Goal: Task Accomplishment & Management: Complete application form

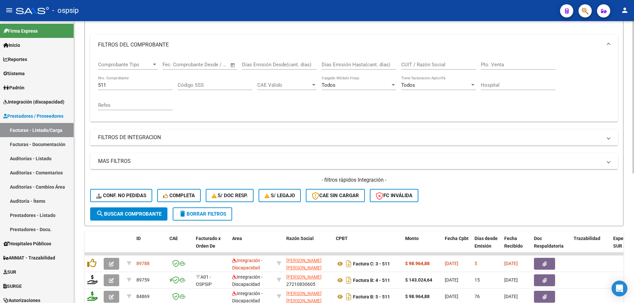
scroll to position [75, 0]
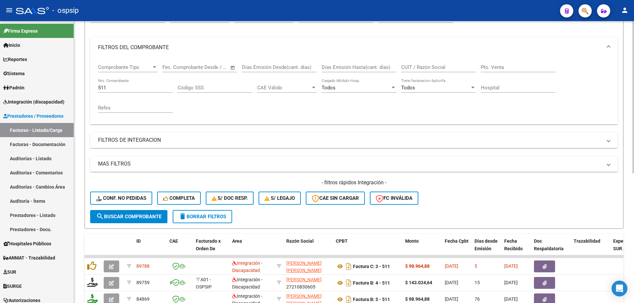
click at [107, 88] on input "511" at bounding box center [135, 88] width 75 height 6
type input "5"
type input "511"
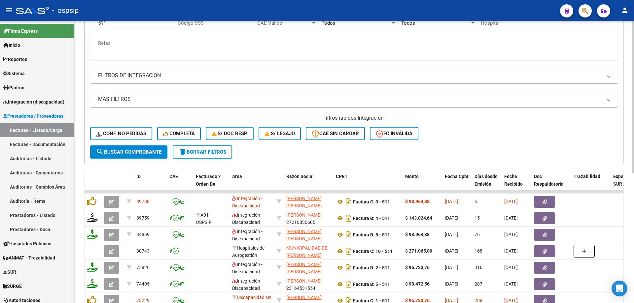
scroll to position [174, 0]
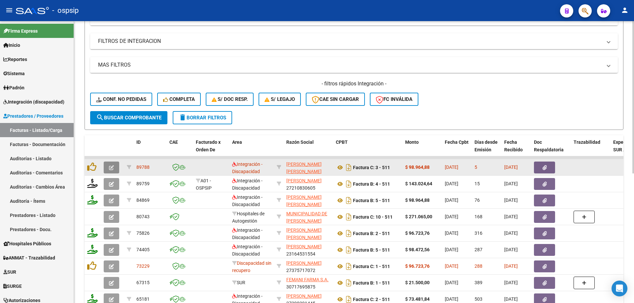
click at [116, 169] on button "button" at bounding box center [112, 168] width 16 height 12
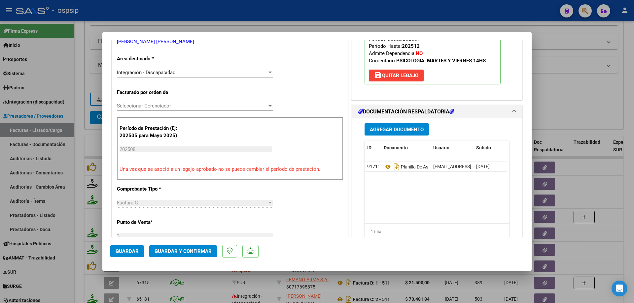
scroll to position [132, 0]
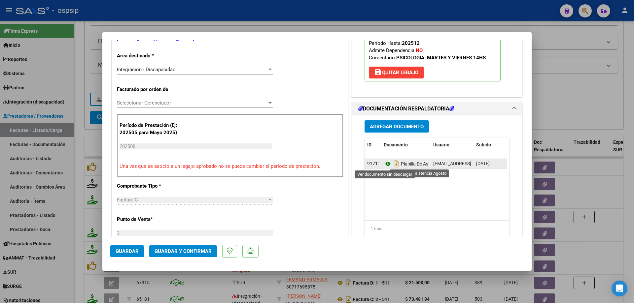
click at [384, 166] on icon at bounding box center [388, 164] width 9 height 8
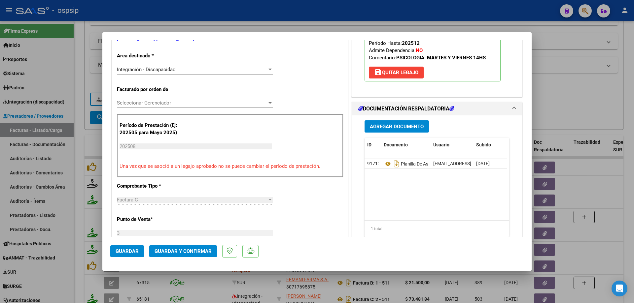
click at [579, 104] on div at bounding box center [317, 151] width 634 height 303
type input "$ 0,00"
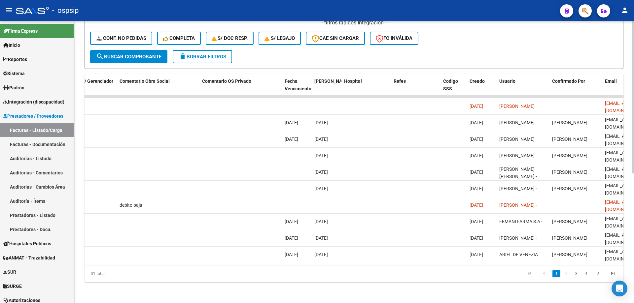
scroll to position [0, 1164]
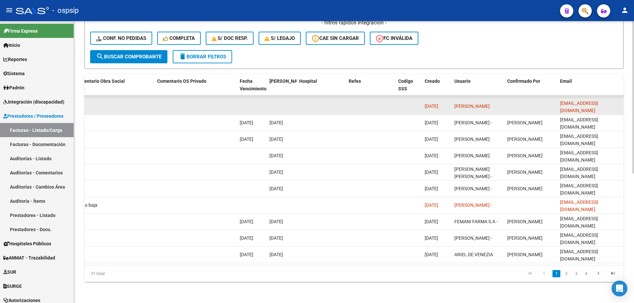
drag, startPoint x: 559, startPoint y: 101, endPoint x: 620, endPoint y: 107, distance: 61.7
click at [620, 107] on datatable-body-cell "licsuarezmbelen@gmail.com" at bounding box center [590, 106] width 66 height 16
copy span "licsuarezmbelen@gmail.com"
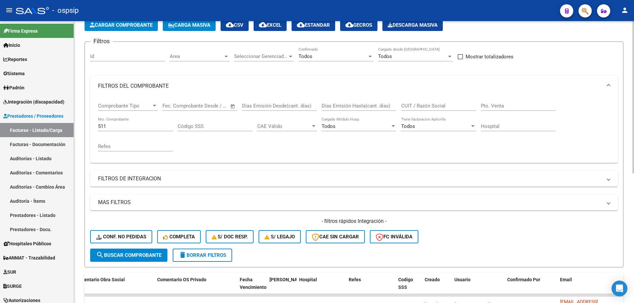
scroll to position [0, 0]
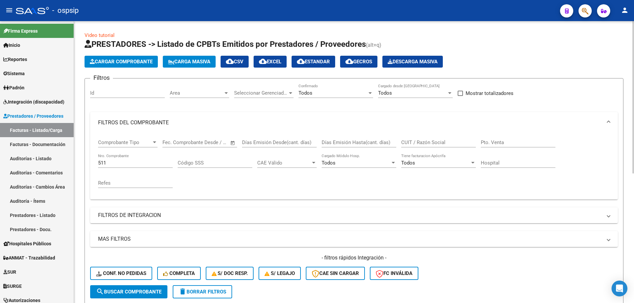
click at [133, 162] on input "511" at bounding box center [135, 163] width 75 height 6
type input "5"
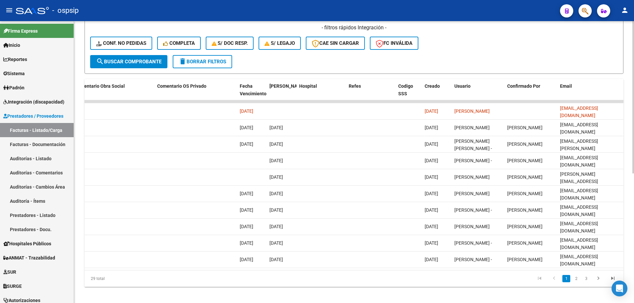
scroll to position [231, 0]
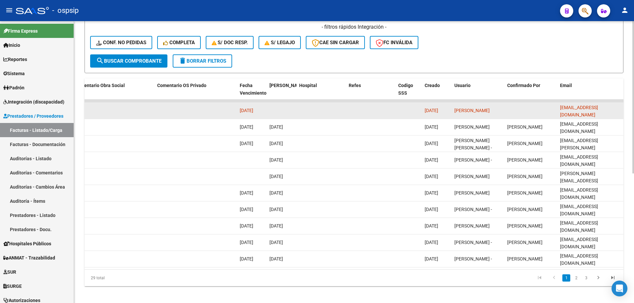
type input "442"
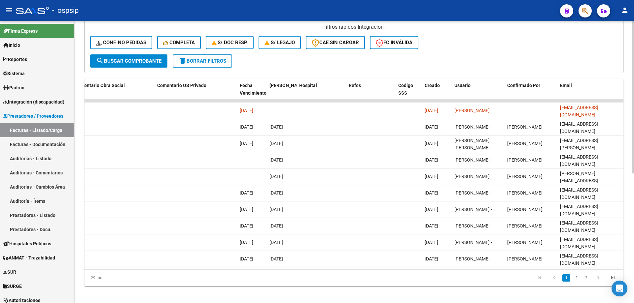
drag, startPoint x: 559, startPoint y: 107, endPoint x: 625, endPoint y: 108, distance: 65.4
click at [625, 108] on div "Video tutorial PRESTADORES -> Listado de CPBTs Emitidos por Prestadores / Prove…" at bounding box center [354, 49] width 560 height 518
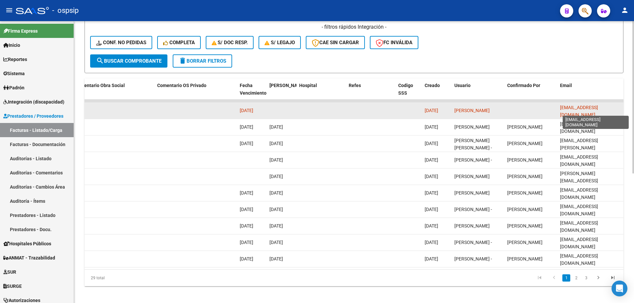
click at [581, 108] on span "gutierrezangelgabriel8@gmail.com" at bounding box center [579, 111] width 38 height 13
drag, startPoint x: 559, startPoint y: 109, endPoint x: 622, endPoint y: 110, distance: 63.4
click at [622, 110] on datatable-body-cell "gutierrezangelgabriel8@gmail.com" at bounding box center [590, 111] width 66 height 16
copy span "gutierrezangelgabriel8@gmail.com"
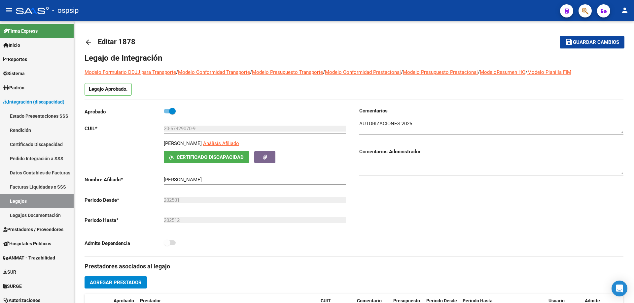
scroll to position [264, 0]
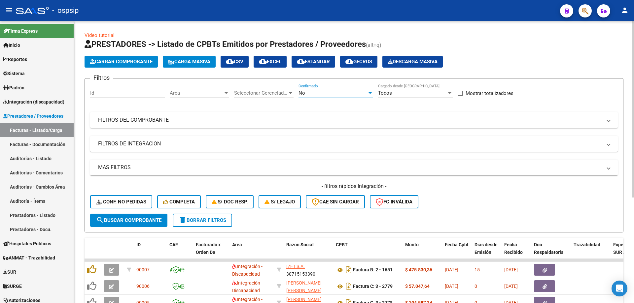
click at [331, 93] on div "No" at bounding box center [333, 93] width 69 height 6
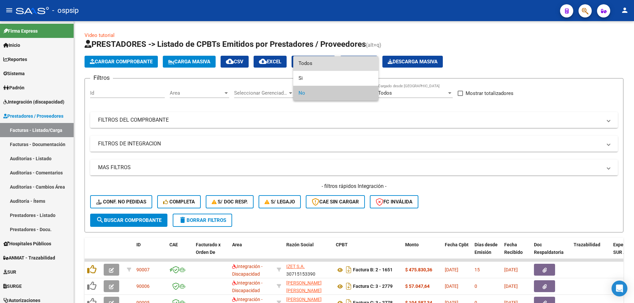
click at [333, 59] on span "Todos" at bounding box center [336, 63] width 75 height 15
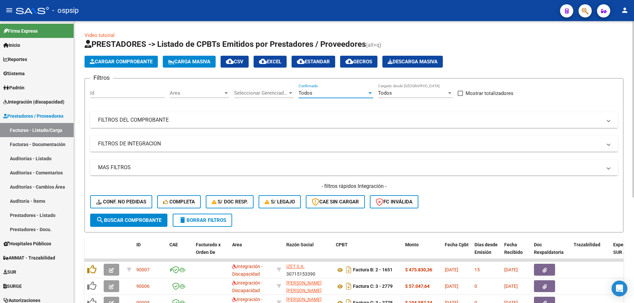
click at [150, 121] on mat-panel-title "FILTROS DEL COMPROBANTE" at bounding box center [350, 120] width 504 height 7
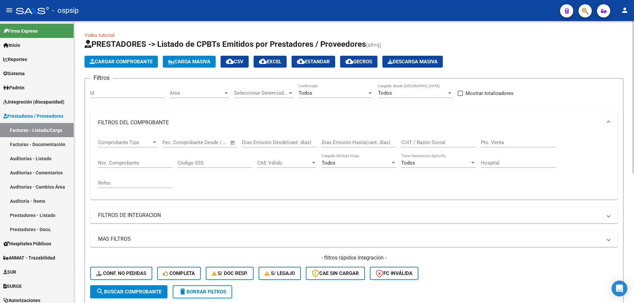
click at [119, 161] on input "Nro. Comprobante" at bounding box center [135, 163] width 75 height 6
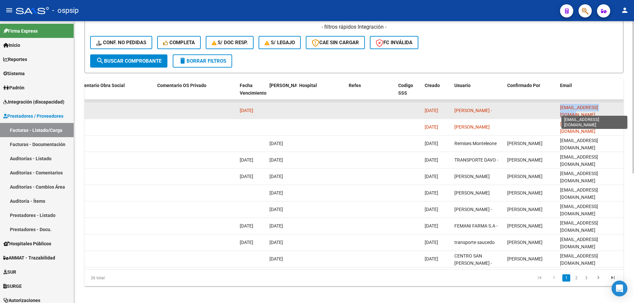
scroll to position [0, 8]
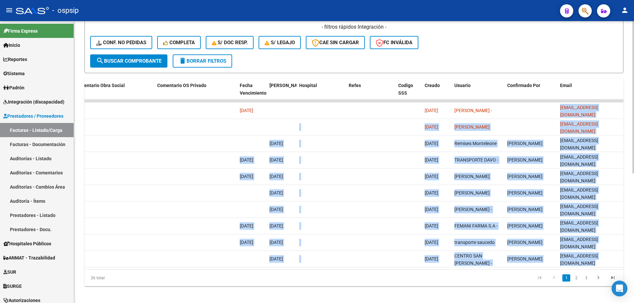
drag, startPoint x: 559, startPoint y: 110, endPoint x: 623, endPoint y: 111, distance: 64.7
click at [623, 111] on div "Video tutorial PRESTADORES -> Listado de CPBTs Emitidos por Prestadores / Prove…" at bounding box center [354, 49] width 560 height 518
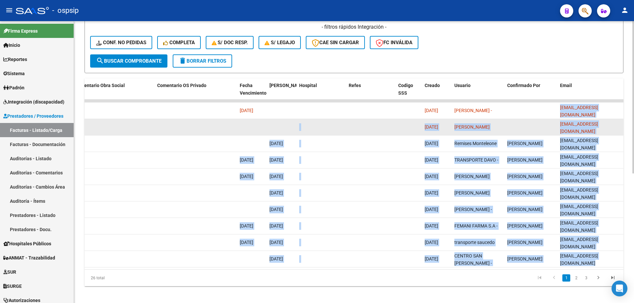
click at [600, 119] on datatable-body-cell "facturacion@ospsip.org.ar" at bounding box center [590, 127] width 66 height 16
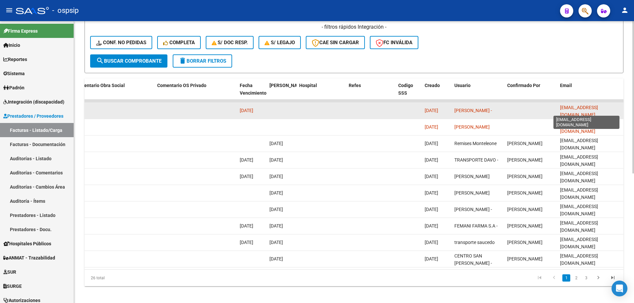
scroll to position [0, 0]
drag, startPoint x: 622, startPoint y: 109, endPoint x: 569, endPoint y: 110, distance: 53.2
click at [557, 111] on datatable-body-cell "lic.candelamardones@gmail.com" at bounding box center [590, 111] width 66 height 16
copy span "lic.candelamardones@gmail.com"
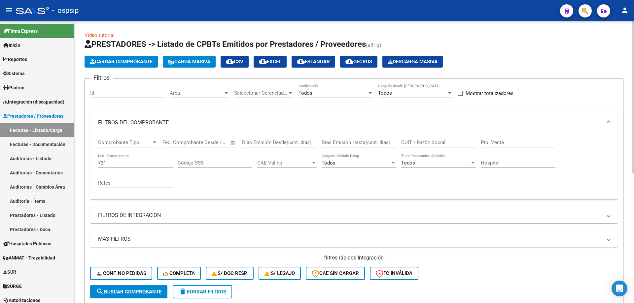
click at [122, 165] on input "731" at bounding box center [135, 163] width 75 height 6
type input "7"
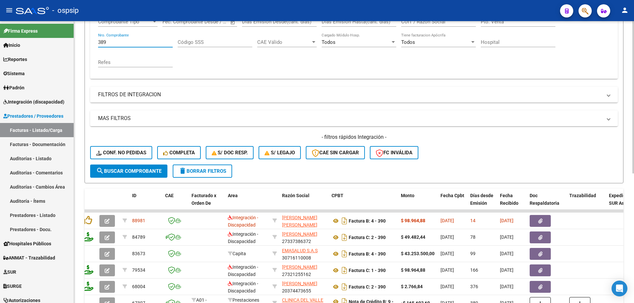
scroll to position [132, 0]
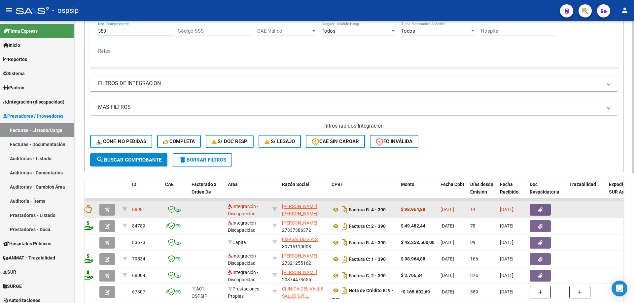
type input "389"
click at [110, 207] on button "button" at bounding box center [107, 210] width 16 height 12
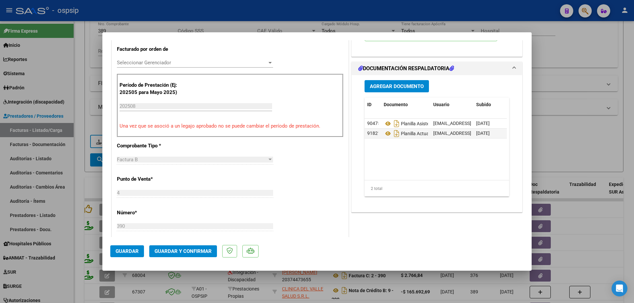
scroll to position [198, 0]
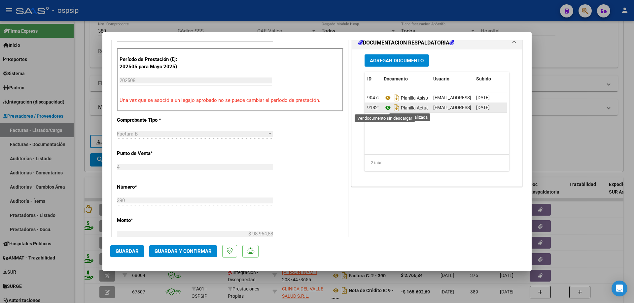
click at [384, 108] on icon at bounding box center [388, 108] width 9 height 8
click at [567, 81] on div at bounding box center [317, 151] width 634 height 303
type input "$ 0,00"
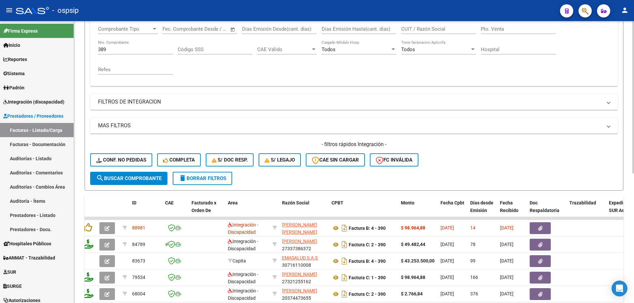
scroll to position [66, 0]
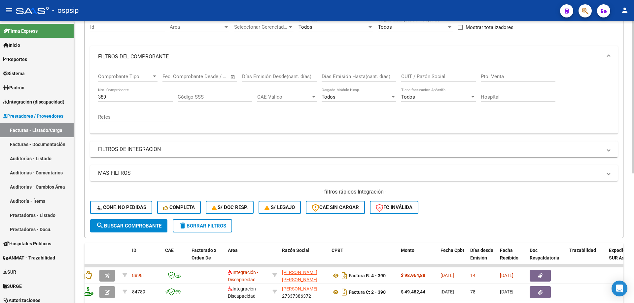
click at [126, 96] on input "389" at bounding box center [135, 97] width 75 height 6
type input "3"
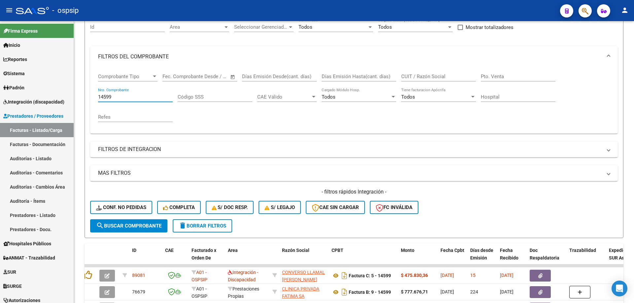
type input "14599"
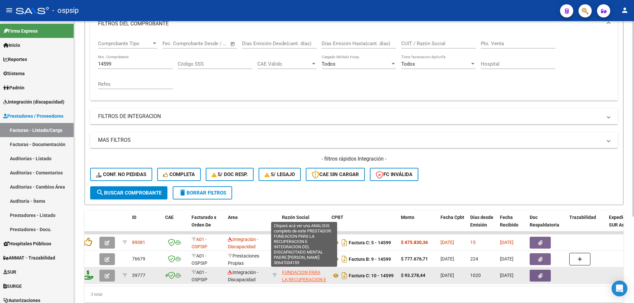
drag, startPoint x: 248, startPoint y: 285, endPoint x: 305, endPoint y: 282, distance: 57.2
click at [305, 282] on datatable-selection "89081 A01 - OSPSIP Integración - Discapacidad CONVERSO LLAMAL CYNTHIA VERONICA …" at bounding box center [349, 283] width 539 height 6
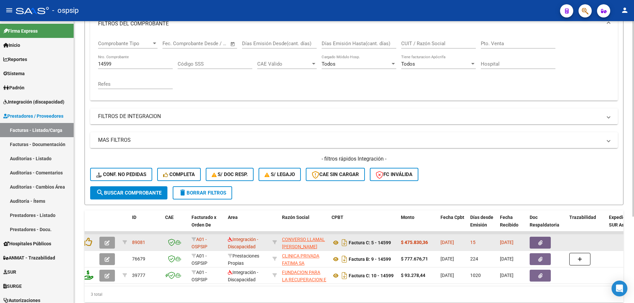
click at [110, 243] on button "button" at bounding box center [107, 243] width 16 height 12
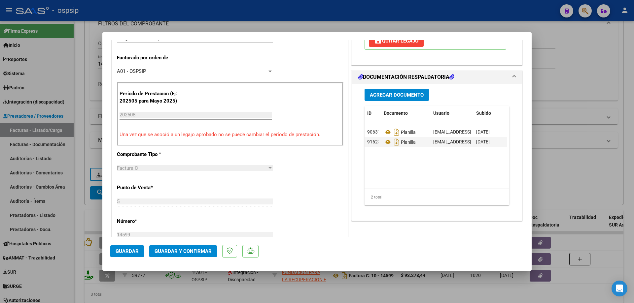
scroll to position [165, 0]
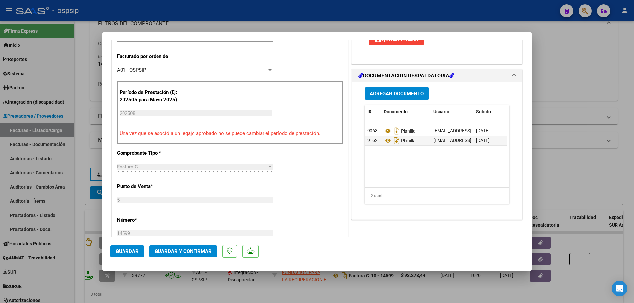
click at [538, 68] on div at bounding box center [317, 151] width 634 height 303
type input "$ 0,00"
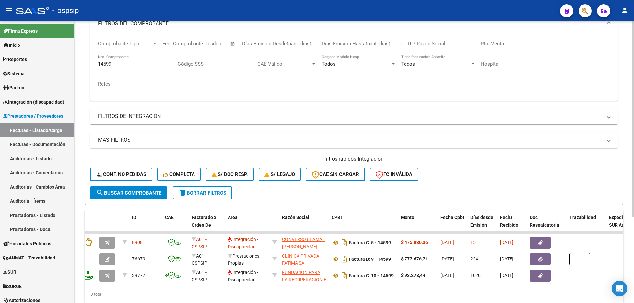
scroll to position [33, 0]
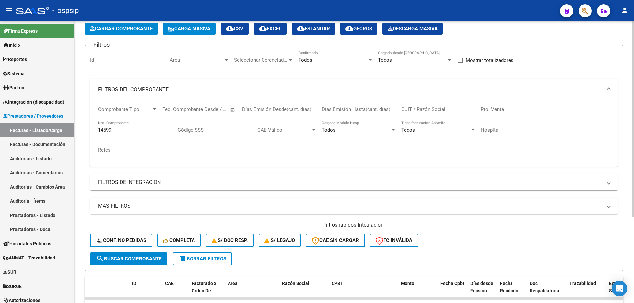
click at [128, 135] on div "14599 Nro. Comprobante" at bounding box center [135, 131] width 75 height 20
click at [128, 132] on input "14599" at bounding box center [135, 130] width 75 height 6
type input "1"
click at [128, 132] on input "Nro. Comprobante" at bounding box center [135, 130] width 75 height 6
type input "14599"
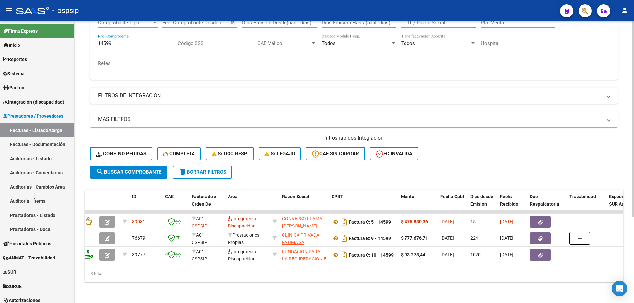
scroll to position [125, 0]
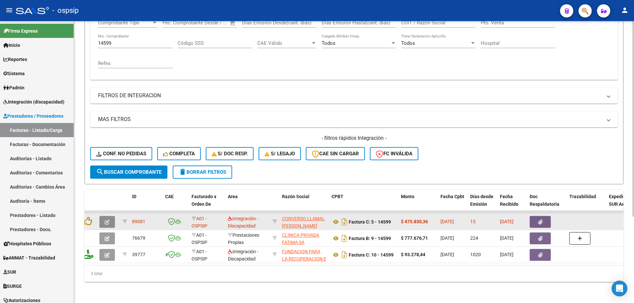
click at [105, 222] on button "button" at bounding box center [107, 222] width 16 height 12
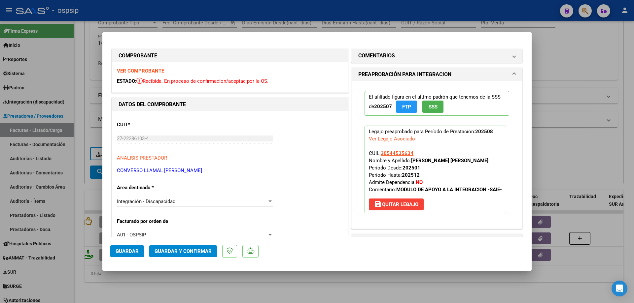
click at [431, 109] on span "SSS" at bounding box center [433, 107] width 9 height 6
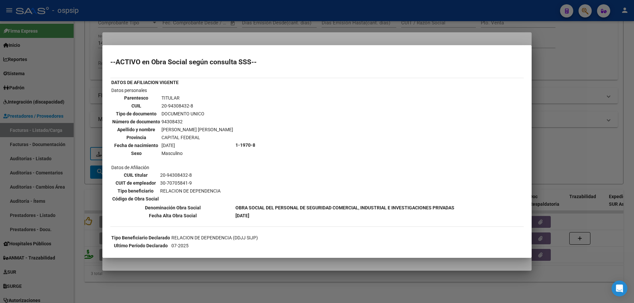
click at [555, 69] on div at bounding box center [317, 151] width 634 height 303
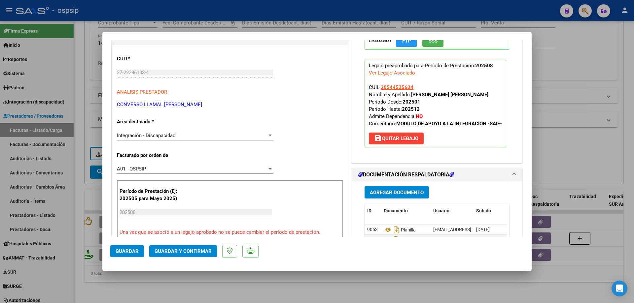
scroll to position [165, 0]
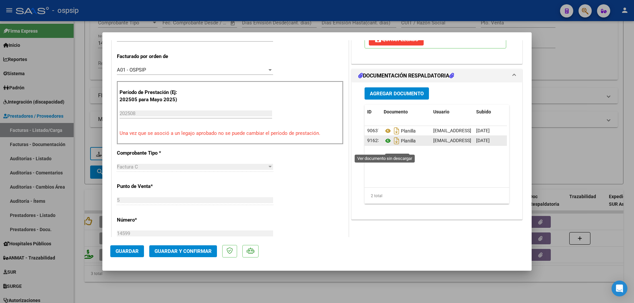
click at [384, 145] on icon at bounding box center [388, 141] width 9 height 8
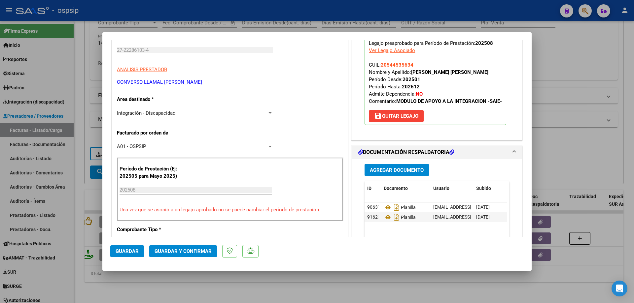
scroll to position [99, 0]
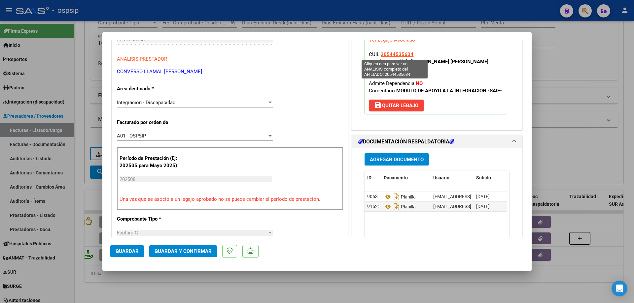
drag, startPoint x: 410, startPoint y: 53, endPoint x: 379, endPoint y: 53, distance: 30.7
click at [381, 53] on span "20544535634" at bounding box center [397, 55] width 33 height 6
copy span "20544535634"
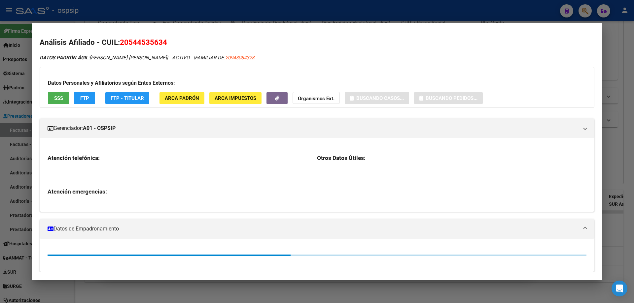
click at [617, 68] on div at bounding box center [317, 151] width 634 height 303
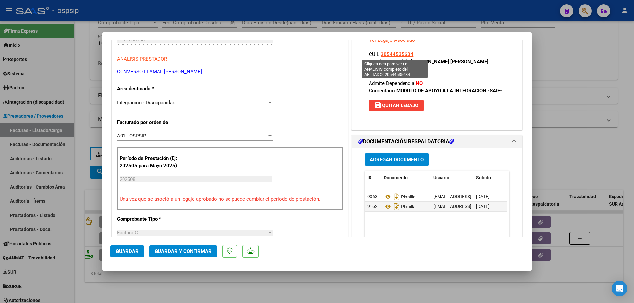
drag, startPoint x: 416, startPoint y: 55, endPoint x: 380, endPoint y: 55, distance: 36.3
click at [380, 55] on p "Legajo preaprobado para Período de Prestación: 202508 Ver Legajo Asociado CUIL:…" at bounding box center [436, 71] width 142 height 88
copy span "20544535634"
click at [199, 247] on button "Guardar y Confirmar" at bounding box center [183, 252] width 68 height 12
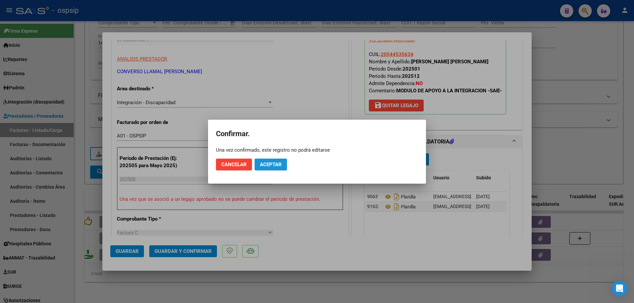
click at [282, 167] on button "Aceptar" at bounding box center [271, 165] width 32 height 12
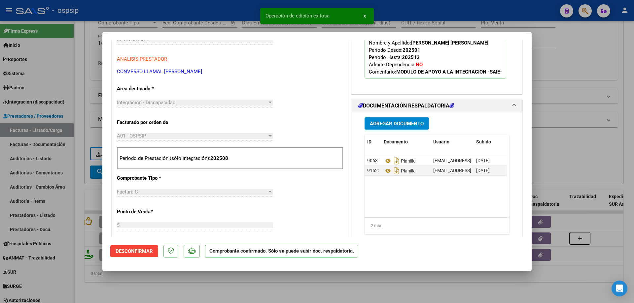
click at [573, 44] on div at bounding box center [317, 151] width 634 height 303
type input "$ 0,00"
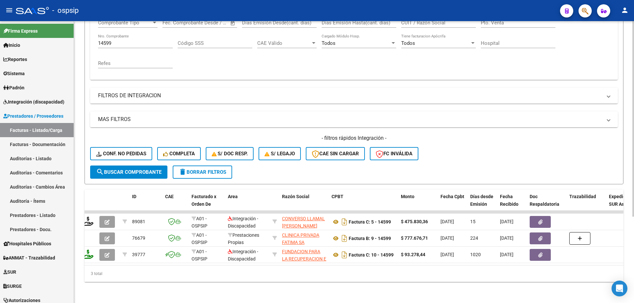
click at [148, 42] on div "14599 Nro. Comprobante" at bounding box center [135, 41] width 75 height 14
type input "1"
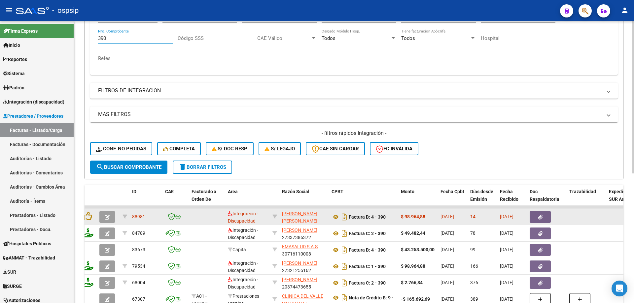
type input "390"
click at [104, 218] on button "button" at bounding box center [107, 217] width 16 height 12
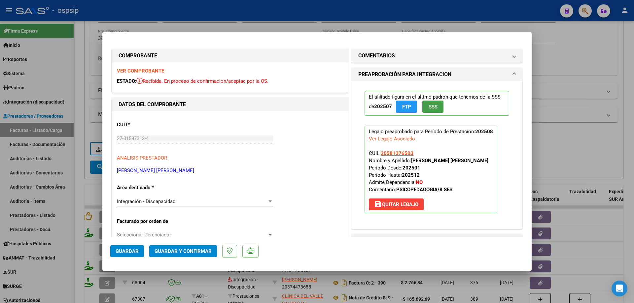
click at [435, 110] on span "SSS" at bounding box center [433, 107] width 9 height 6
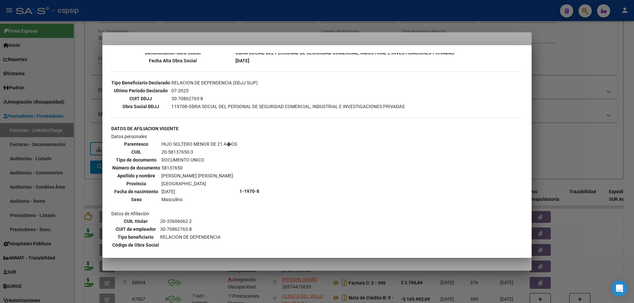
scroll to position [185, 0]
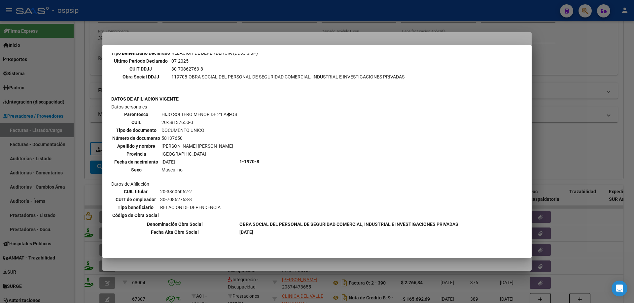
click at [551, 116] on div at bounding box center [317, 151] width 634 height 303
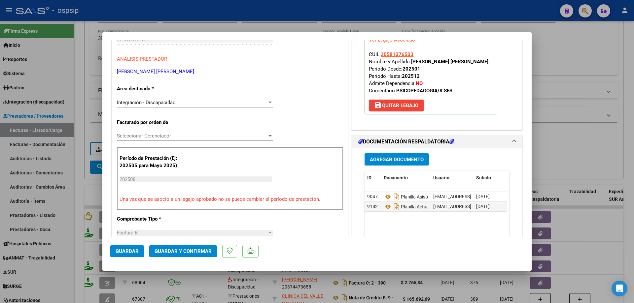
scroll to position [66, 0]
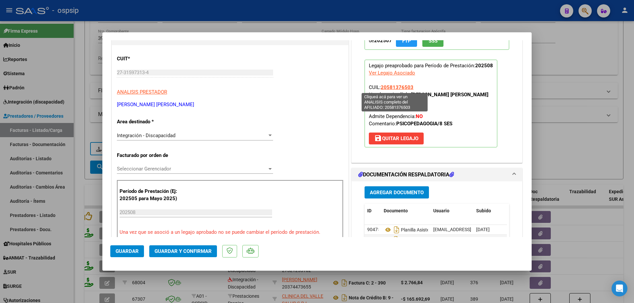
click at [403, 86] on span "20581376503" at bounding box center [397, 88] width 33 height 6
type textarea "20581376503"
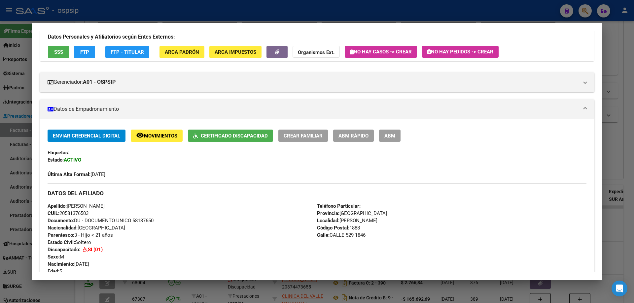
scroll to position [99, 0]
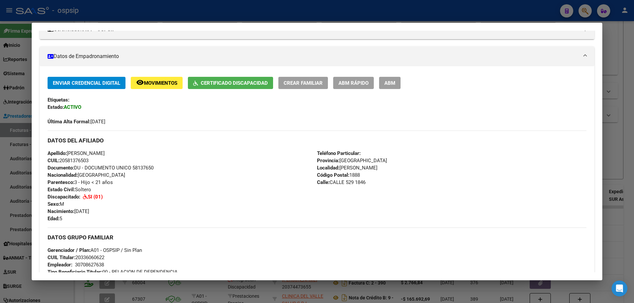
click at [626, 103] on div at bounding box center [317, 151] width 634 height 303
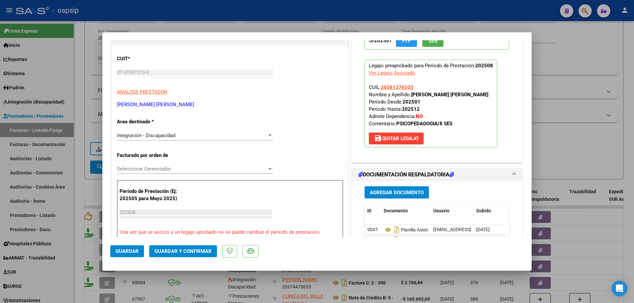
scroll to position [165, 0]
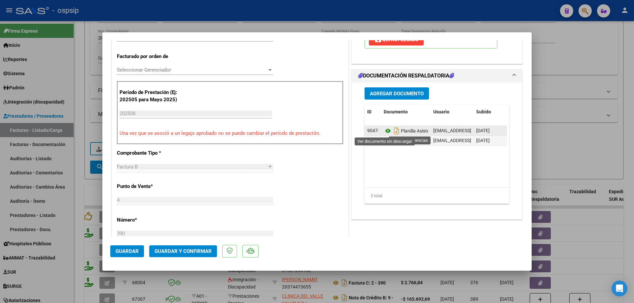
click at [384, 133] on icon at bounding box center [388, 131] width 9 height 8
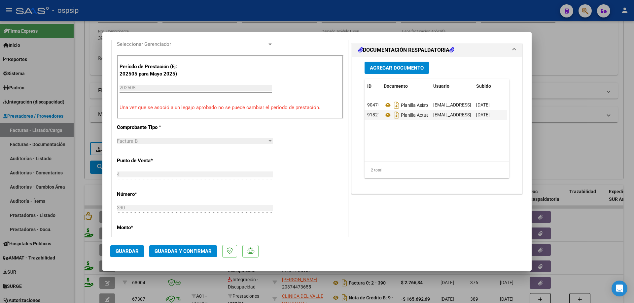
scroll to position [198, 0]
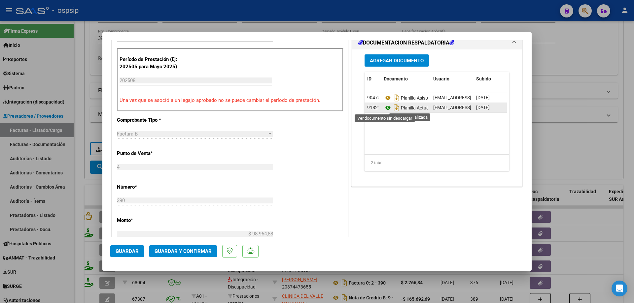
click at [385, 110] on icon at bounding box center [388, 108] width 9 height 8
click at [199, 250] on span "Guardar y Confirmar" at bounding box center [183, 252] width 57 height 6
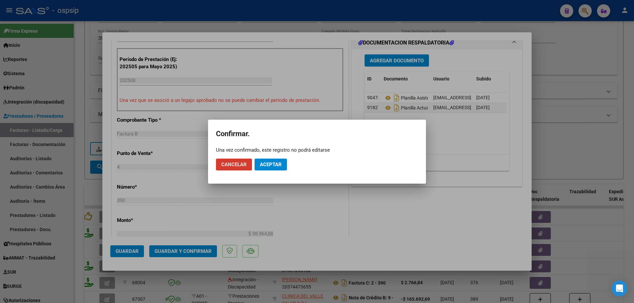
click at [281, 160] on button "Aceptar" at bounding box center [271, 165] width 32 height 12
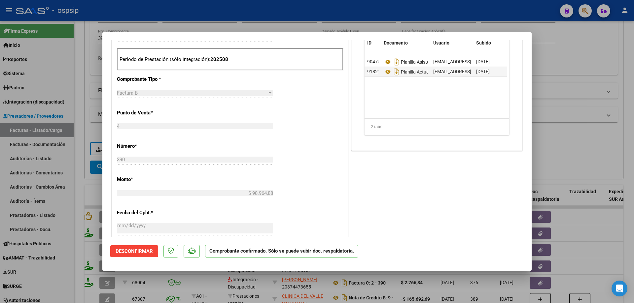
click at [574, 65] on div at bounding box center [317, 151] width 634 height 303
type input "$ 0,00"
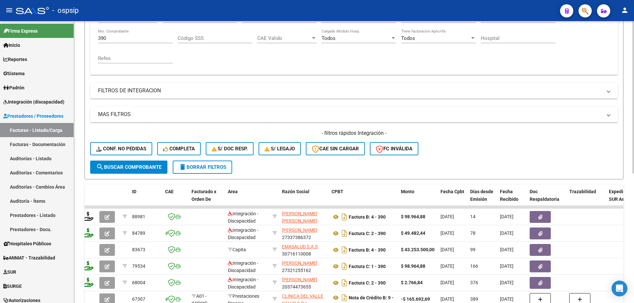
click at [123, 38] on input "390" at bounding box center [135, 38] width 75 height 6
type input "3"
click at [123, 38] on input "Nro. Comprobante" at bounding box center [135, 38] width 75 height 6
type input "1"
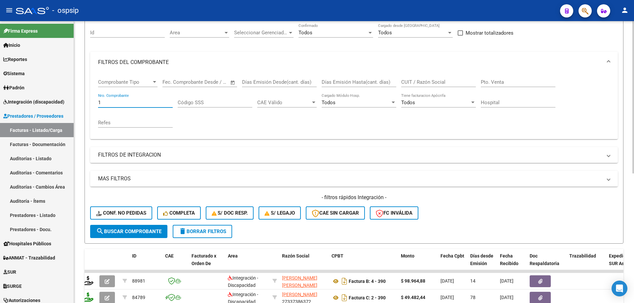
scroll to position [59, 0]
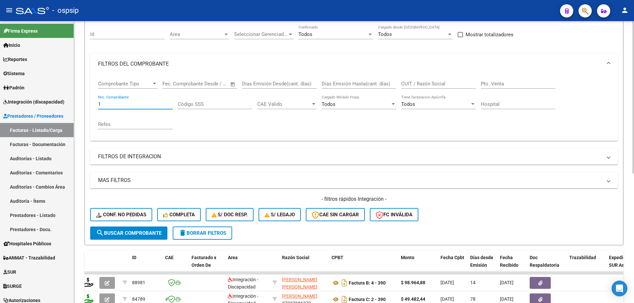
click at [122, 102] on input "1" at bounding box center [135, 104] width 75 height 6
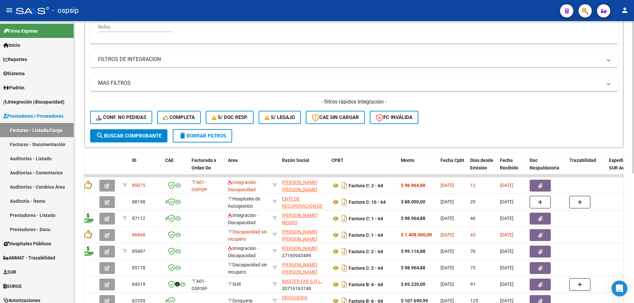
scroll to position [158, 0]
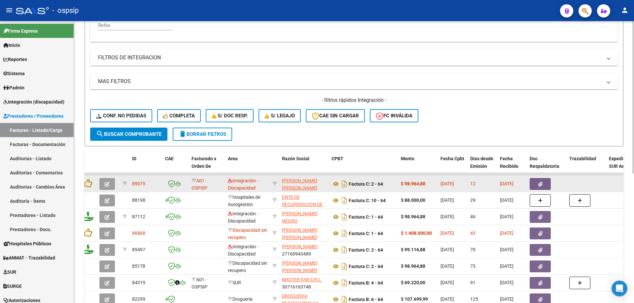
type input "64"
click at [108, 185] on icon "button" at bounding box center [107, 184] width 5 height 5
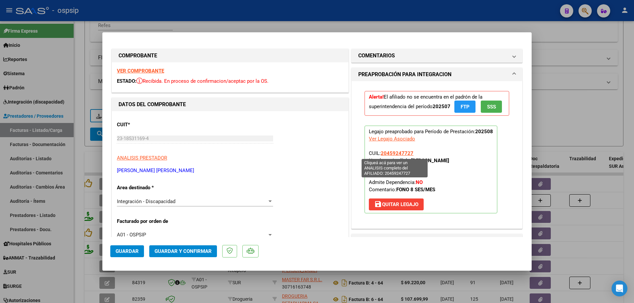
click at [398, 153] on span "20459247727" at bounding box center [397, 154] width 33 height 6
type textarea "20459247727"
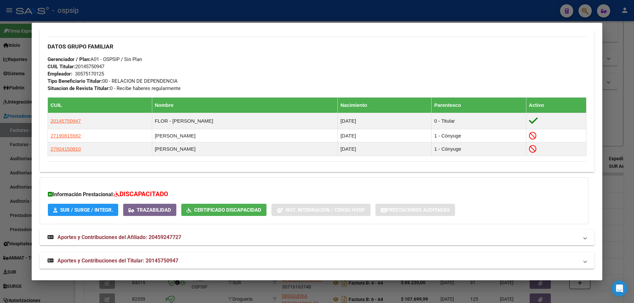
scroll to position [306, 0]
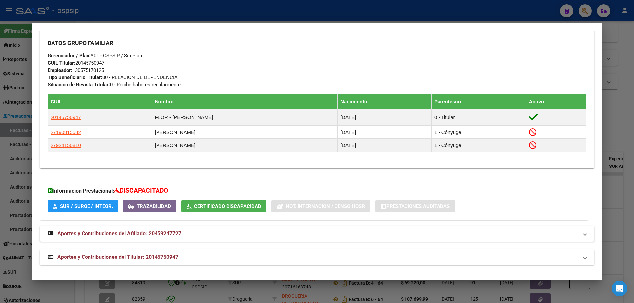
click at [634, 108] on div at bounding box center [317, 151] width 634 height 303
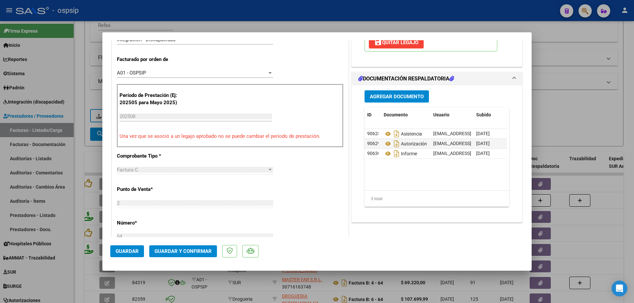
scroll to position [165, 0]
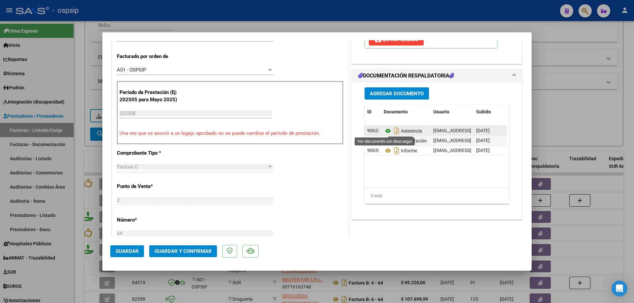
click at [384, 133] on icon at bounding box center [388, 131] width 9 height 8
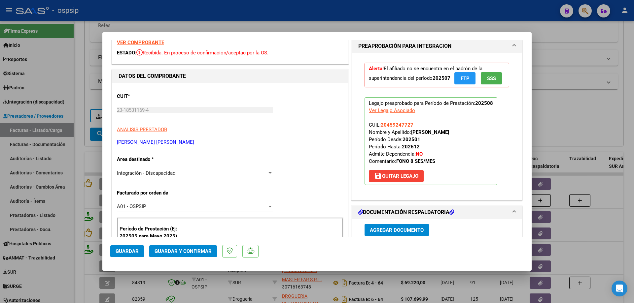
scroll to position [0, 0]
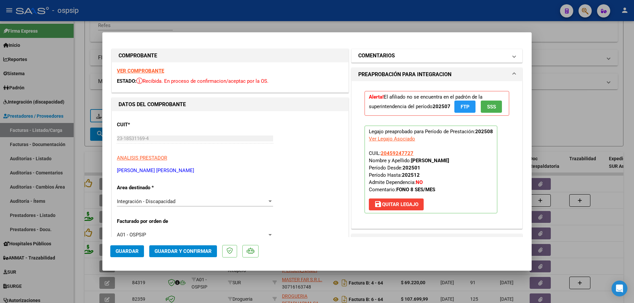
click at [405, 55] on mat-panel-title "COMENTARIOS" at bounding box center [432, 56] width 149 height 8
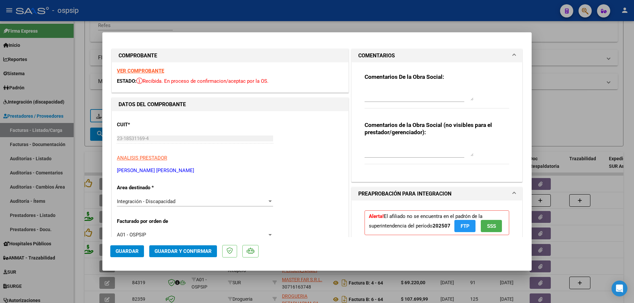
click at [379, 83] on div "Comentarios De la Obra Social:" at bounding box center [437, 94] width 145 height 43
click at [378, 88] on textarea at bounding box center [419, 94] width 109 height 13
click at [201, 250] on span "Guardar y Confirmar" at bounding box center [183, 252] width 57 height 6
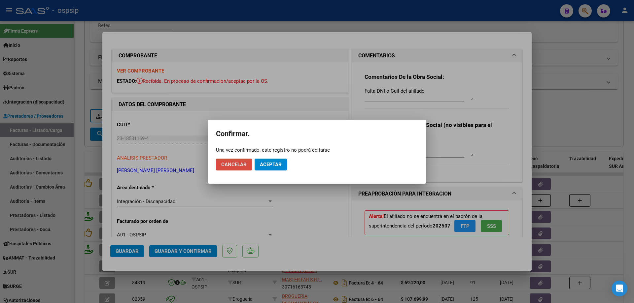
click at [232, 165] on span "Cancelar" at bounding box center [233, 165] width 25 height 6
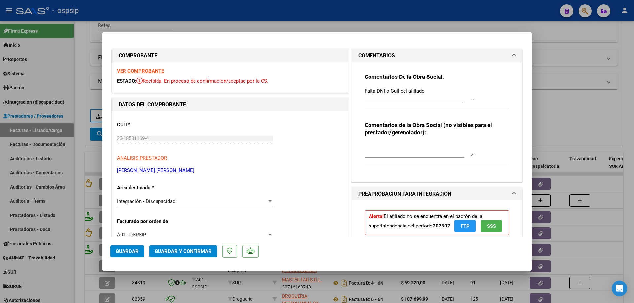
click at [360, 90] on div "Comentarios De la Obra Social: Falta DNI o Cuil del afiliado Comentarios de la …" at bounding box center [437, 119] width 155 height 114
click at [365, 92] on textarea "Falta DNI o Cuil del afiliado" at bounding box center [419, 94] width 109 height 13
click at [391, 91] on textarea "Debito total Falta DNI o Cuil del afiliado" at bounding box center [419, 94] width 109 height 13
type textarea "Debito total falta DNI o Cuil del afiliado"
click at [188, 251] on span "Guardar y Confirmar" at bounding box center [183, 252] width 57 height 6
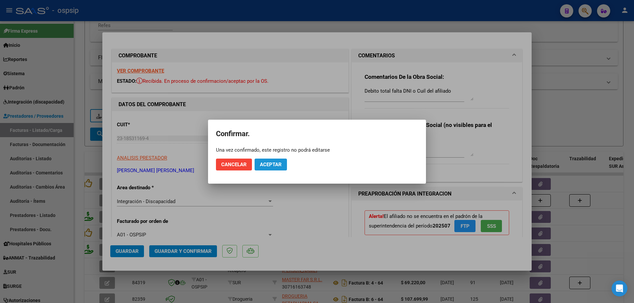
click at [273, 167] on span "Aceptar" at bounding box center [271, 165] width 22 height 6
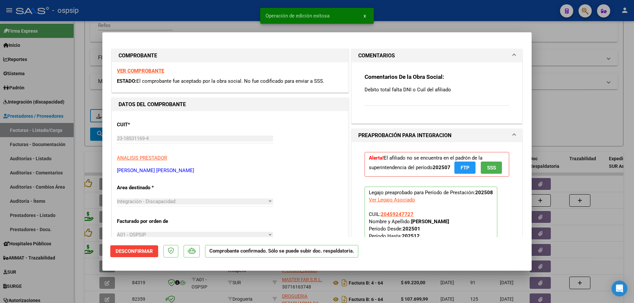
click at [589, 70] on div at bounding box center [317, 151] width 634 height 303
type input "$ 0,00"
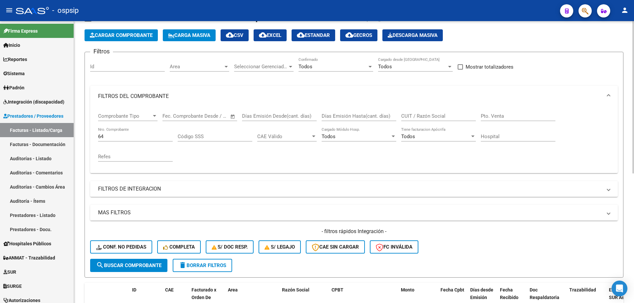
scroll to position [26, 0]
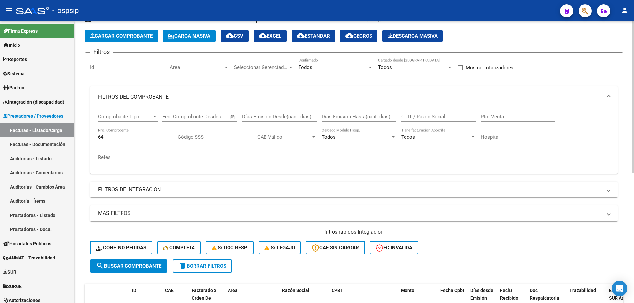
click at [120, 140] on div "64 Nro. Comprobante" at bounding box center [135, 135] width 75 height 14
type input "6"
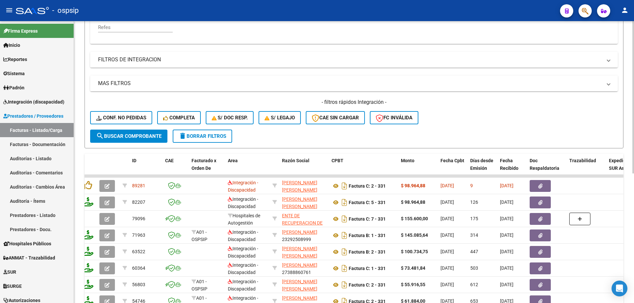
scroll to position [158, 0]
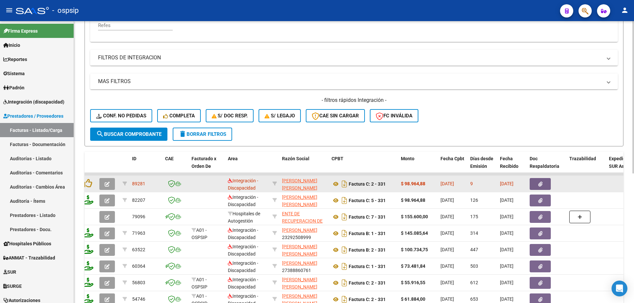
type input "331"
click at [102, 186] on button "button" at bounding box center [107, 184] width 16 height 12
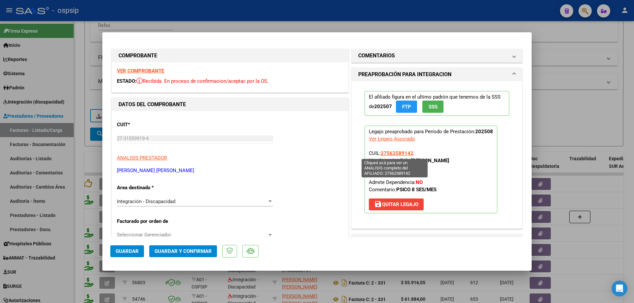
click at [393, 153] on span "27562589142" at bounding box center [397, 154] width 33 height 6
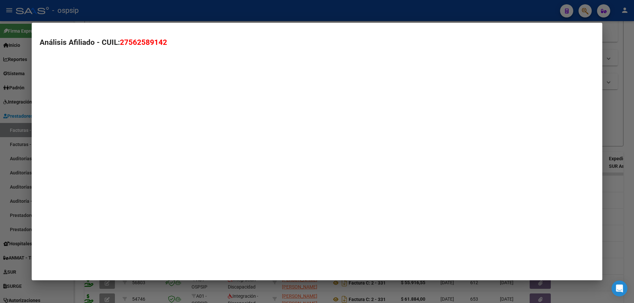
type textarea "27562589142"
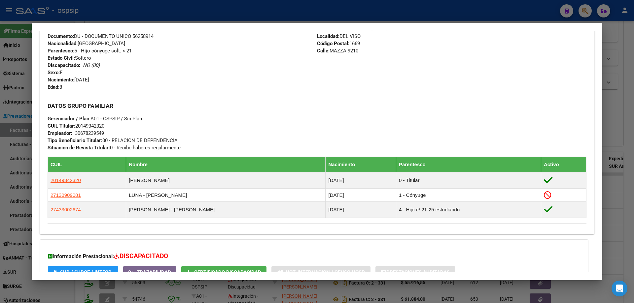
scroll to position [309, 0]
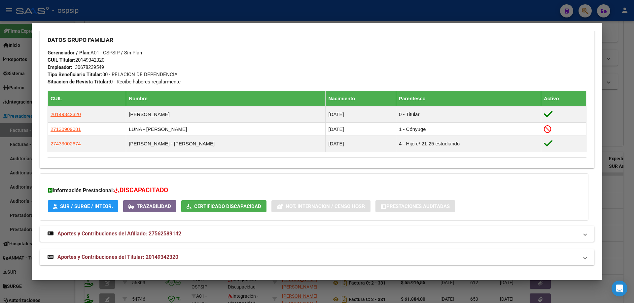
click at [611, 100] on div at bounding box center [317, 151] width 634 height 303
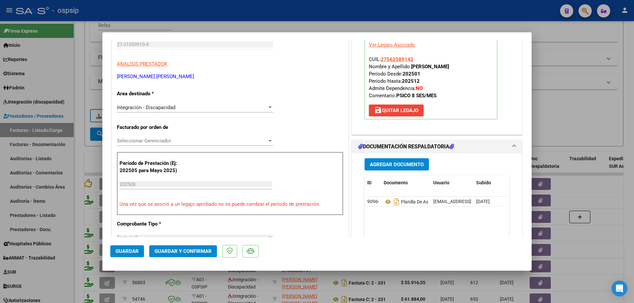
scroll to position [132, 0]
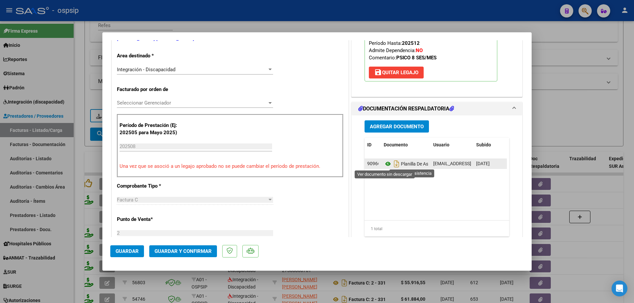
click at [385, 164] on icon at bounding box center [388, 164] width 9 height 8
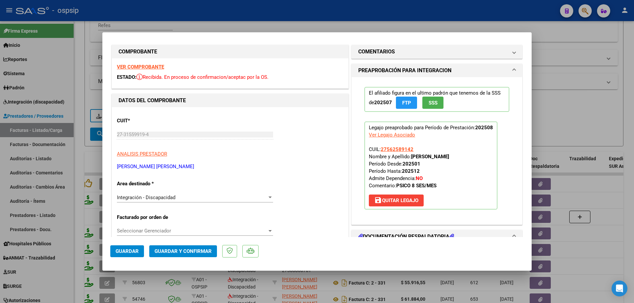
scroll to position [0, 0]
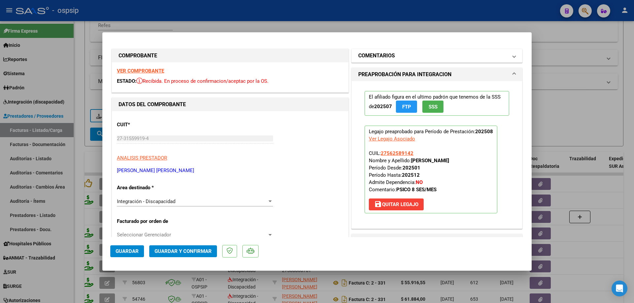
click at [396, 54] on mat-panel-title "COMENTARIOS" at bounding box center [432, 56] width 149 height 8
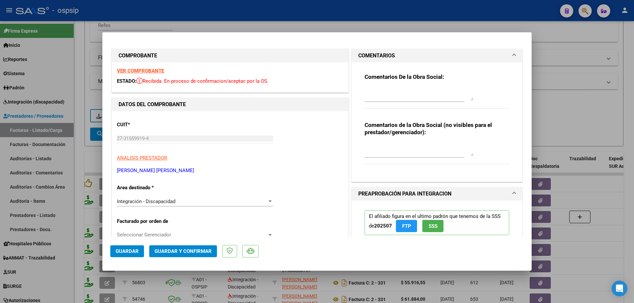
click at [377, 87] on div at bounding box center [419, 94] width 109 height 16
type textarea "debito total mal dni en la factura, falta sello y firma en planilla de asistenc…"
click at [185, 253] on span "Guardar y Confirmar" at bounding box center [183, 252] width 57 height 6
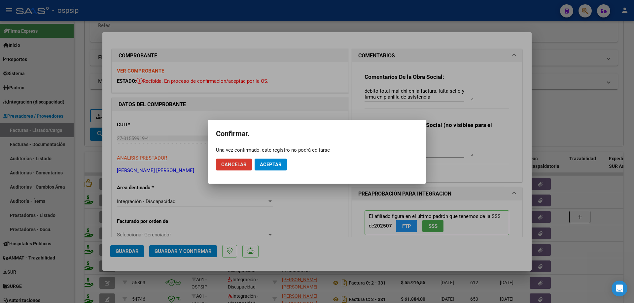
click at [262, 169] on button "Aceptar" at bounding box center [271, 165] width 32 height 12
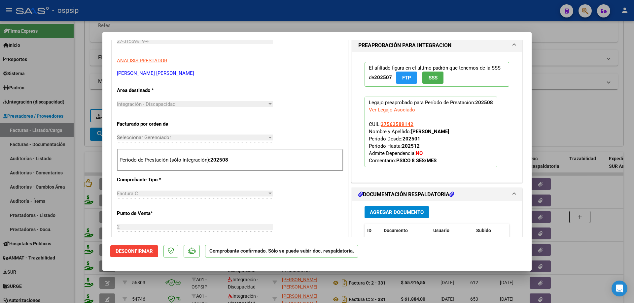
scroll to position [132, 0]
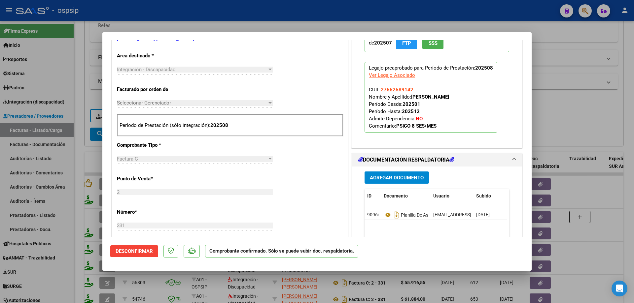
click at [570, 66] on div at bounding box center [317, 151] width 634 height 303
type input "$ 0,00"
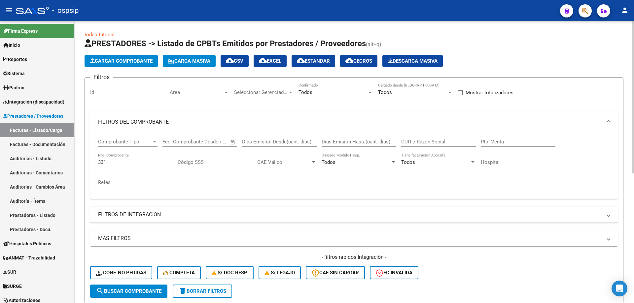
scroll to position [0, 0]
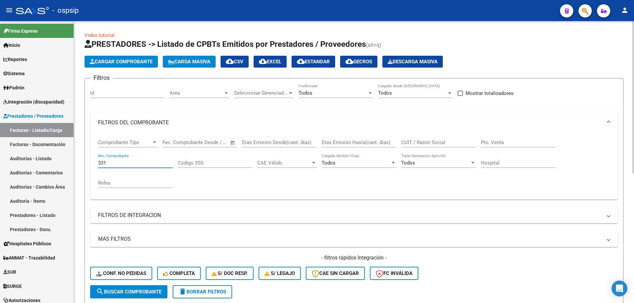
click at [128, 163] on input "331" at bounding box center [135, 163] width 75 height 6
type input "3"
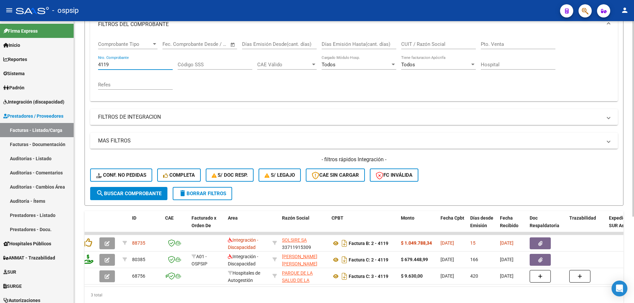
scroll to position [125, 0]
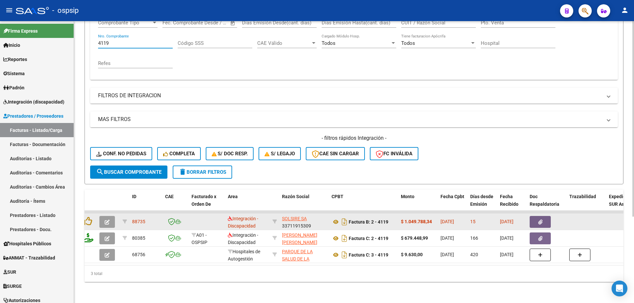
type input "4119"
click at [106, 220] on icon "button" at bounding box center [107, 222] width 5 height 5
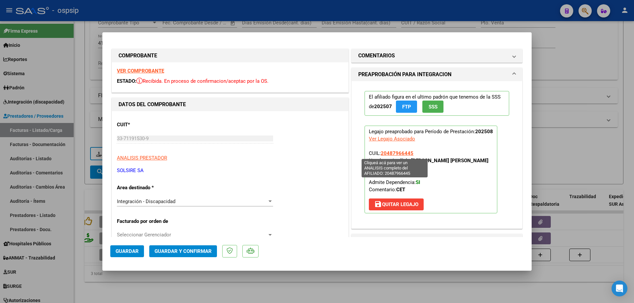
click at [395, 153] on span "20487966445" at bounding box center [397, 154] width 33 height 6
type textarea "20487966445"
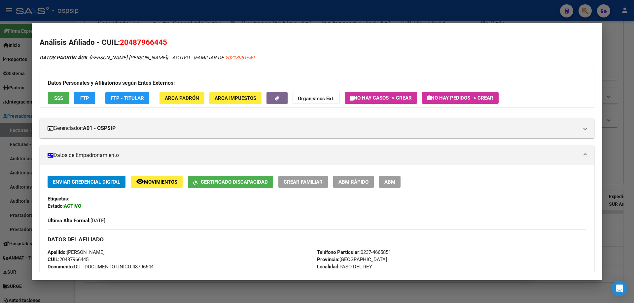
scroll to position [33, 0]
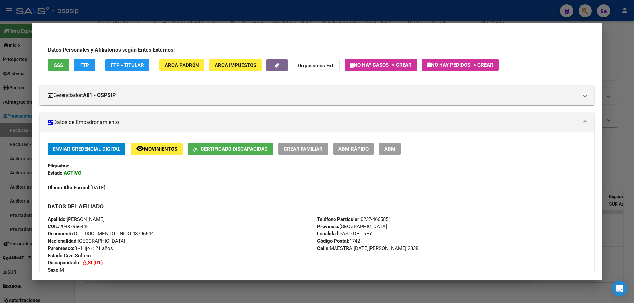
click at [629, 153] on div at bounding box center [317, 151] width 634 height 303
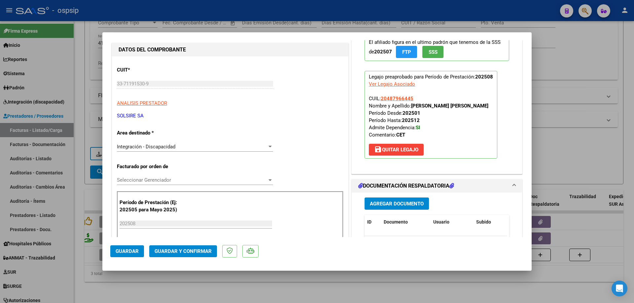
scroll to position [66, 0]
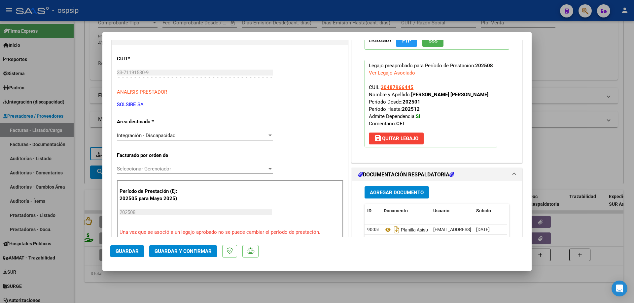
click at [403, 135] on button "save Quitar Legajo" at bounding box center [396, 139] width 55 height 12
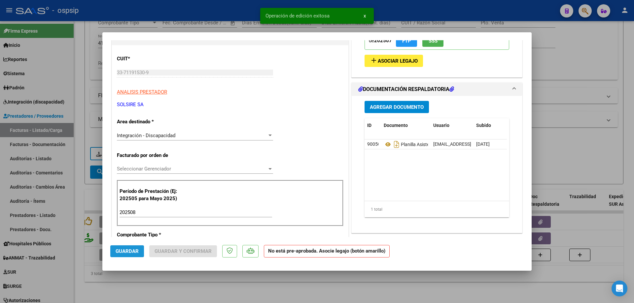
click at [125, 255] on button "Guardar" at bounding box center [127, 252] width 34 height 12
click at [413, 59] on span "Asociar Legajo" at bounding box center [398, 61] width 40 height 6
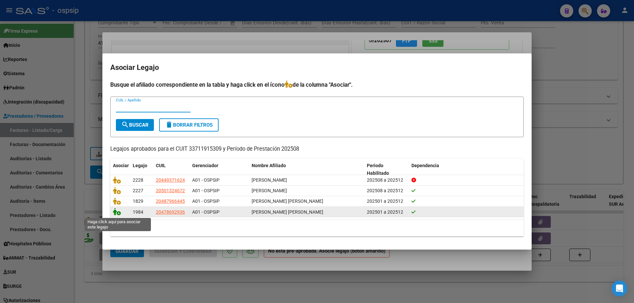
click at [118, 214] on icon at bounding box center [117, 211] width 8 height 7
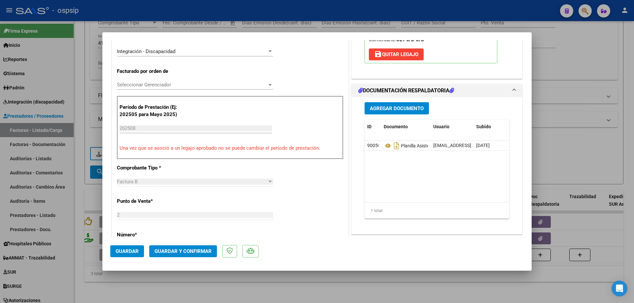
scroll to position [165, 0]
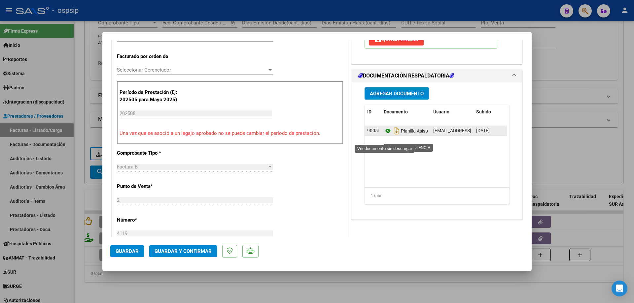
click at [386, 135] on icon at bounding box center [388, 131] width 9 height 8
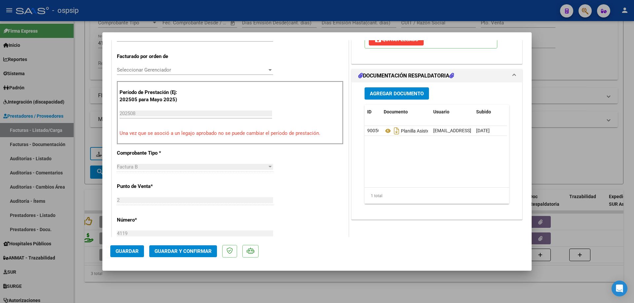
click at [550, 94] on div at bounding box center [317, 151] width 634 height 303
type input "$ 0,00"
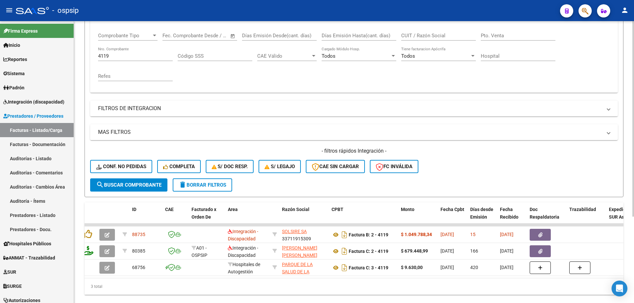
scroll to position [59, 0]
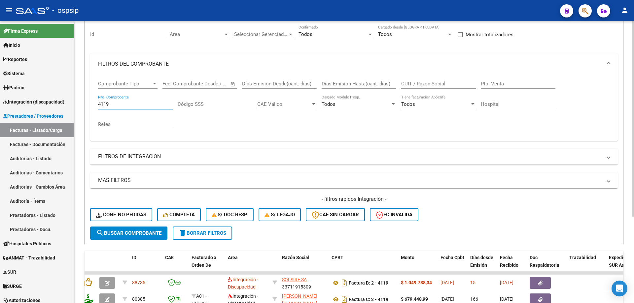
click at [140, 104] on input "4119" at bounding box center [135, 104] width 75 height 6
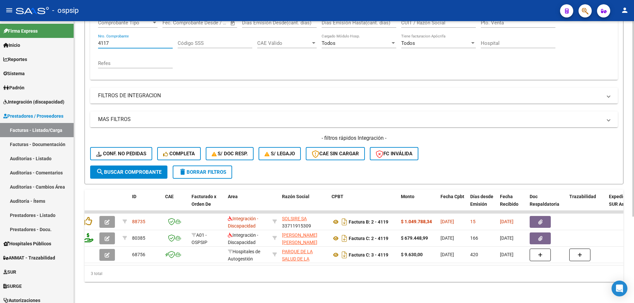
scroll to position [125, 0]
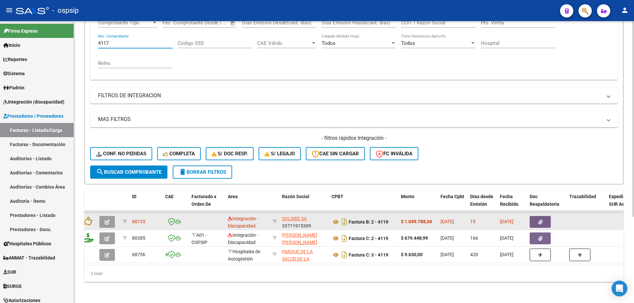
type input "4117"
click at [107, 220] on icon "button" at bounding box center [107, 222] width 5 height 5
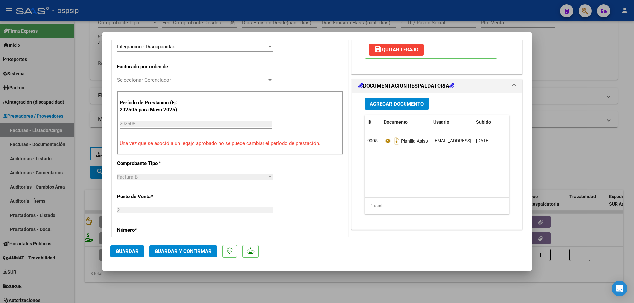
scroll to position [165, 0]
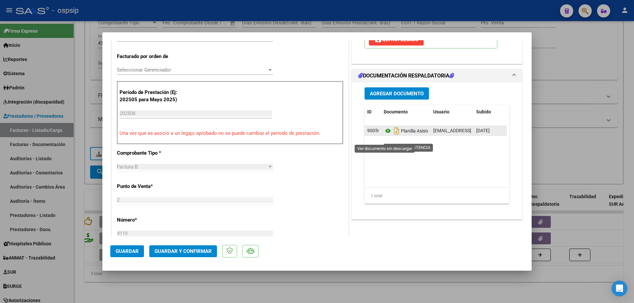
click at [384, 135] on icon at bounding box center [388, 131] width 9 height 8
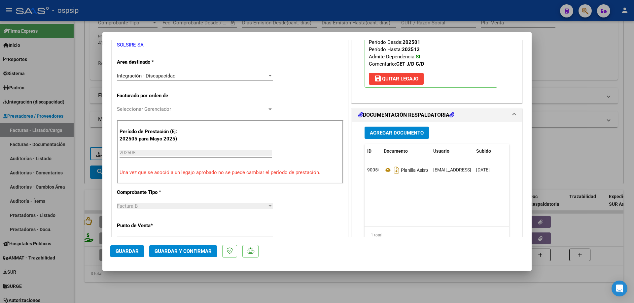
scroll to position [66, 0]
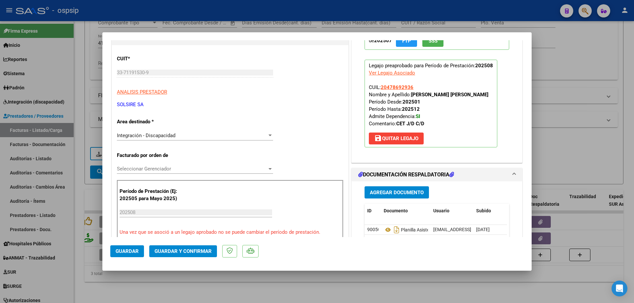
click at [397, 142] on span "save Quitar Legajo" at bounding box center [396, 139] width 44 height 6
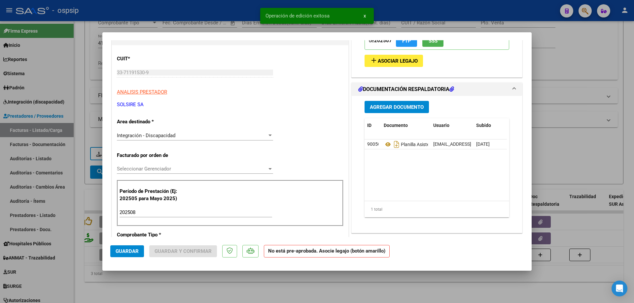
click at [395, 65] on button "add Asociar Legajo" at bounding box center [394, 61] width 58 height 12
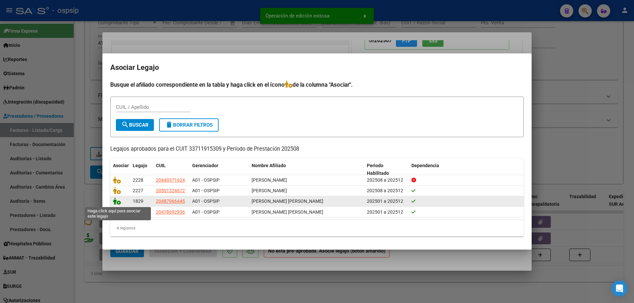
click at [114, 203] on icon at bounding box center [117, 201] width 8 height 7
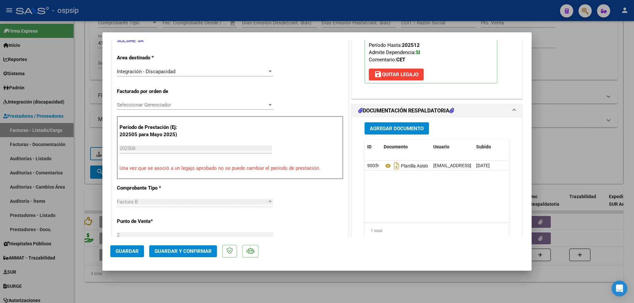
scroll to position [132, 0]
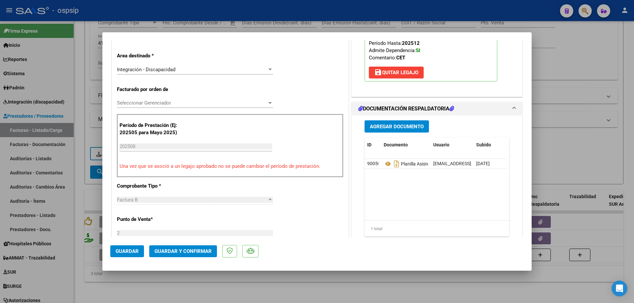
click at [133, 251] on span "Guardar" at bounding box center [127, 252] width 23 height 6
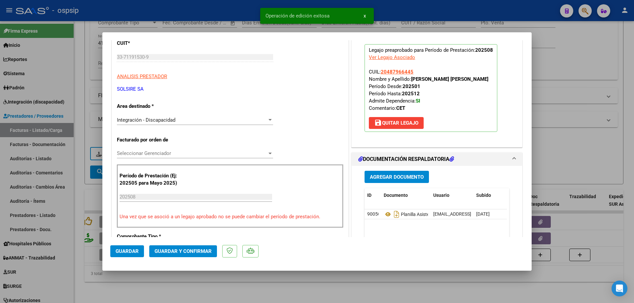
scroll to position [33, 0]
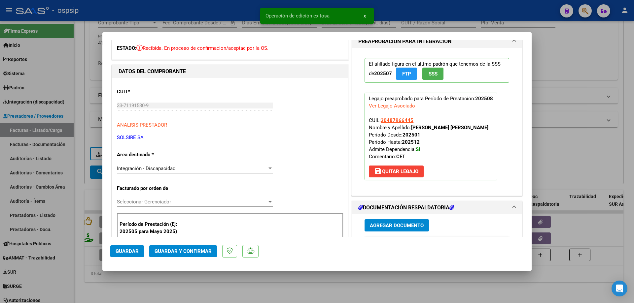
click at [397, 151] on p "Legajo preaprobado para Período de Prestación: 202508 Ver Legajo Asociado CUIL:…" at bounding box center [431, 137] width 133 height 88
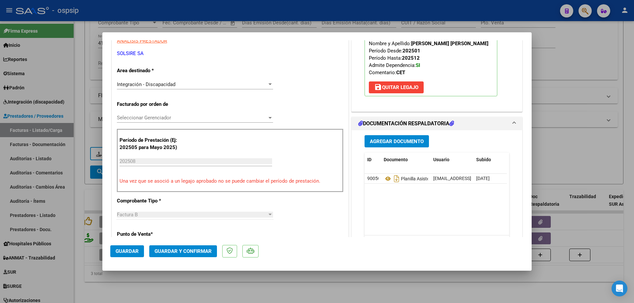
scroll to position [132, 0]
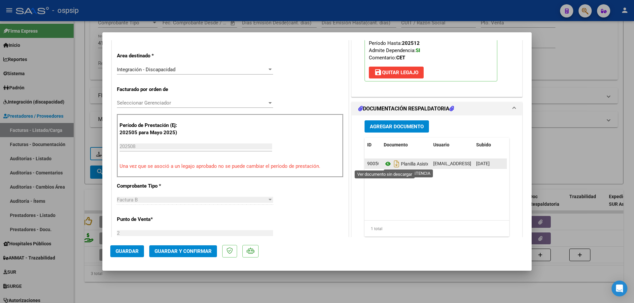
click at [384, 163] on icon at bounding box center [388, 164] width 9 height 8
click at [387, 163] on icon at bounding box center [388, 164] width 9 height 8
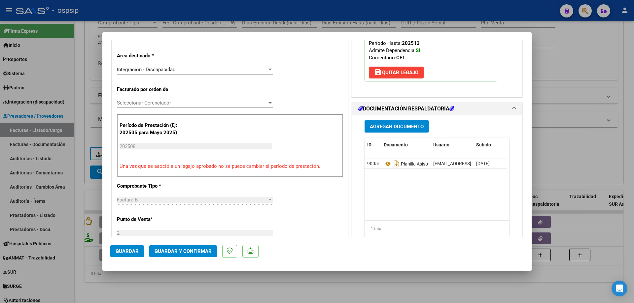
click at [562, 86] on div at bounding box center [317, 151] width 634 height 303
type input "$ 0,00"
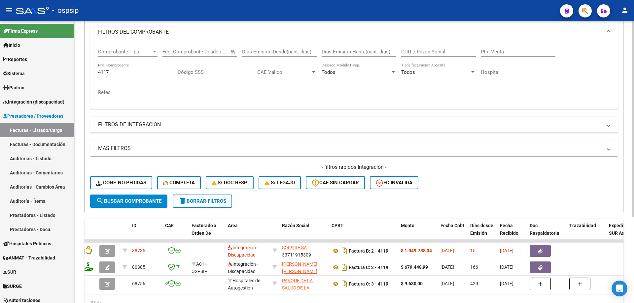
scroll to position [59, 0]
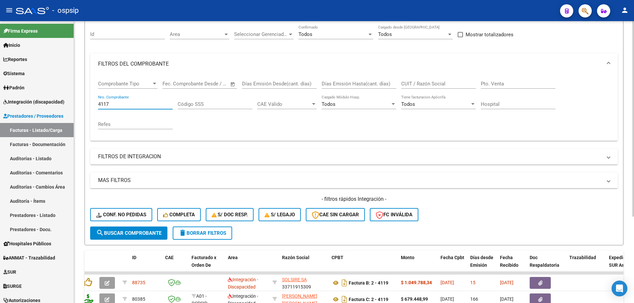
click at [115, 106] on input "4117" at bounding box center [135, 104] width 75 height 6
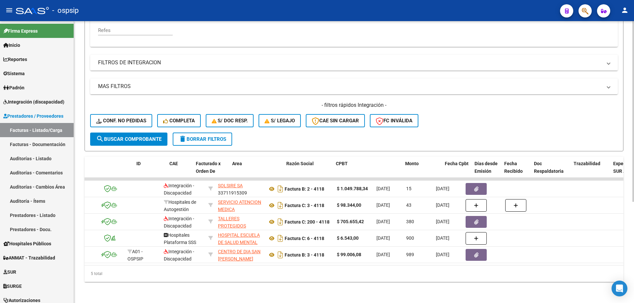
scroll to position [0, 0]
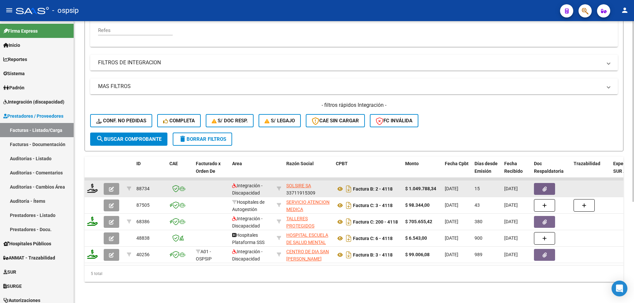
type input "4118"
click at [110, 187] on icon "button" at bounding box center [111, 189] width 5 height 5
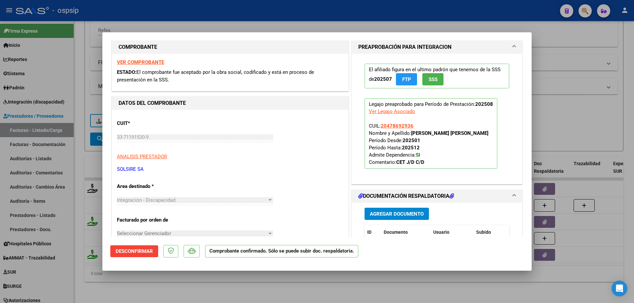
scroll to position [99, 0]
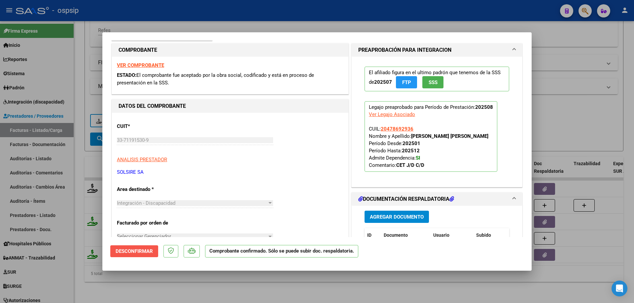
click at [125, 249] on span "Desconfirmar" at bounding box center [134, 252] width 37 height 6
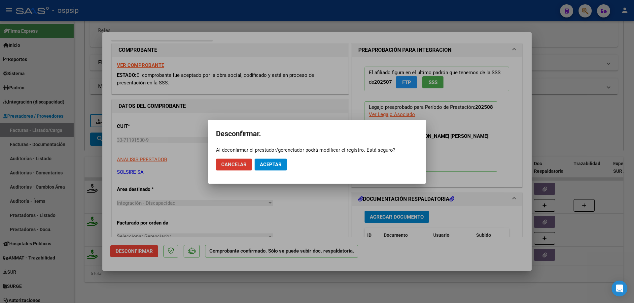
click at [278, 166] on span "Aceptar" at bounding box center [271, 165] width 22 height 6
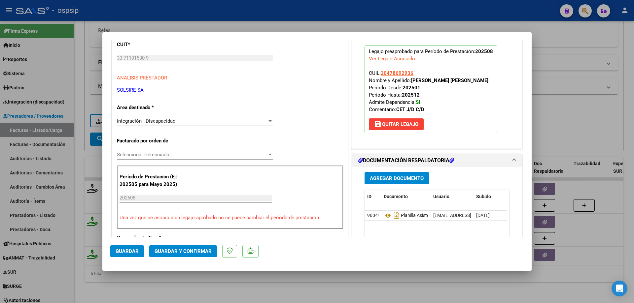
scroll to position [165, 0]
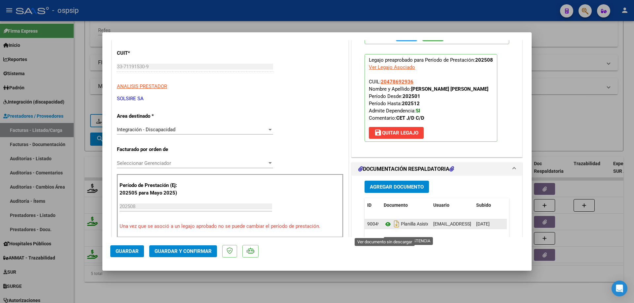
click at [386, 229] on icon at bounding box center [388, 225] width 9 height 8
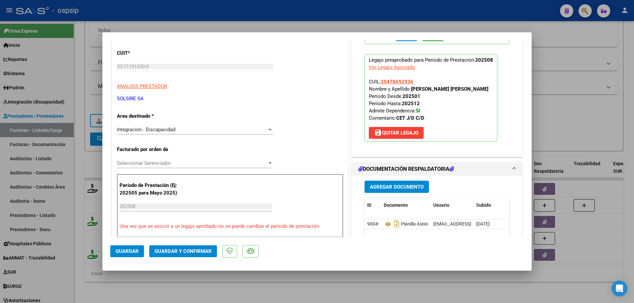
click at [579, 90] on div at bounding box center [317, 151] width 634 height 303
type input "$ 0,00"
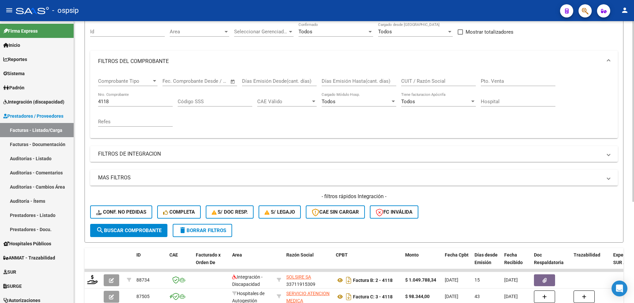
scroll to position [59, 0]
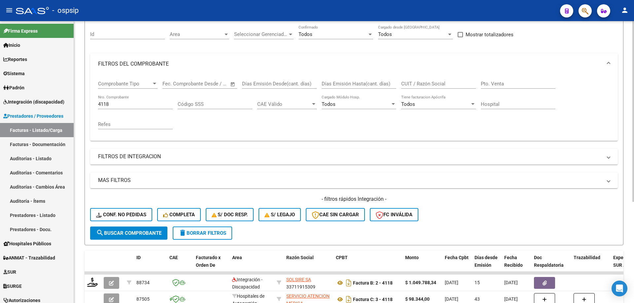
click at [141, 107] on input "4118" at bounding box center [135, 104] width 75 height 6
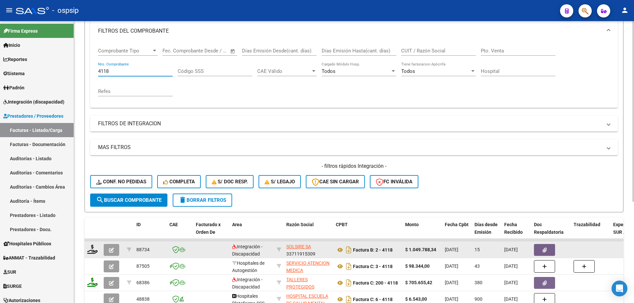
click at [110, 249] on icon "button" at bounding box center [111, 250] width 5 height 5
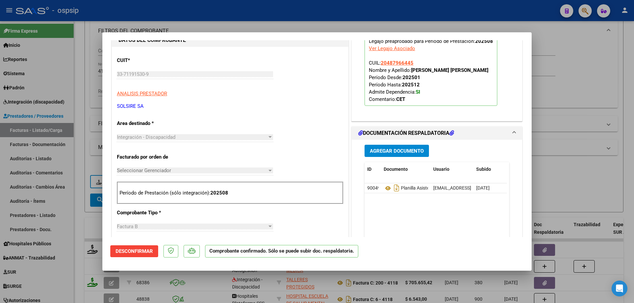
scroll to position [198, 0]
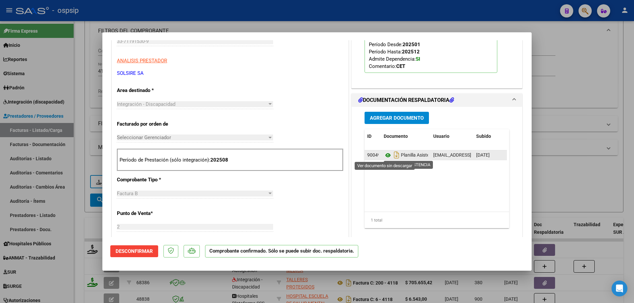
click at [385, 155] on icon at bounding box center [388, 156] width 9 height 8
click at [395, 158] on icon "Descargar documento" at bounding box center [396, 155] width 9 height 11
click at [595, 170] on div at bounding box center [317, 151] width 634 height 303
type input "$ 0,00"
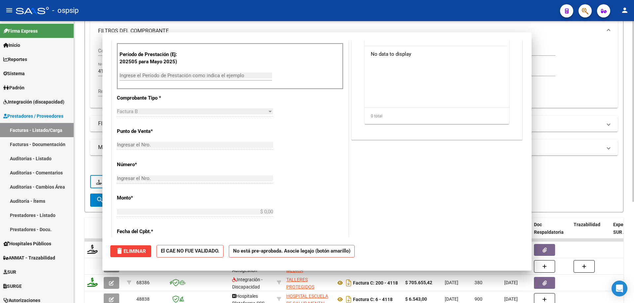
scroll to position [0, 0]
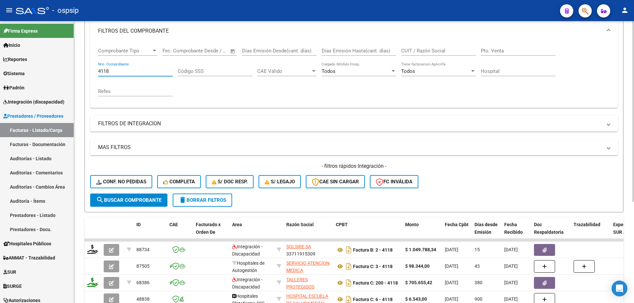
click at [154, 74] on input "4118" at bounding box center [135, 71] width 75 height 6
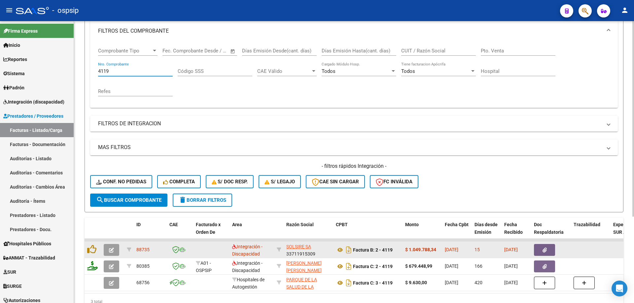
type input "4119"
click at [112, 248] on icon "button" at bounding box center [111, 250] width 5 height 5
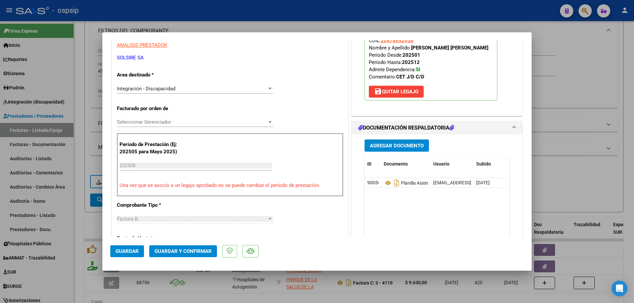
scroll to position [132, 0]
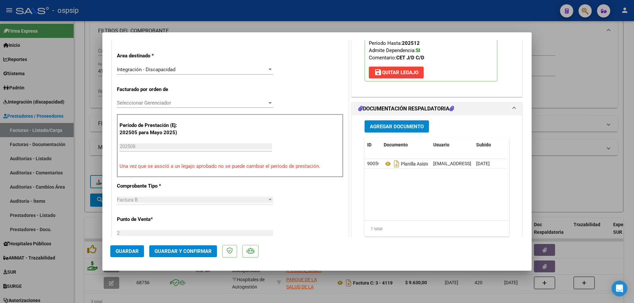
click at [396, 130] on span "Agregar Documento" at bounding box center [397, 127] width 54 height 6
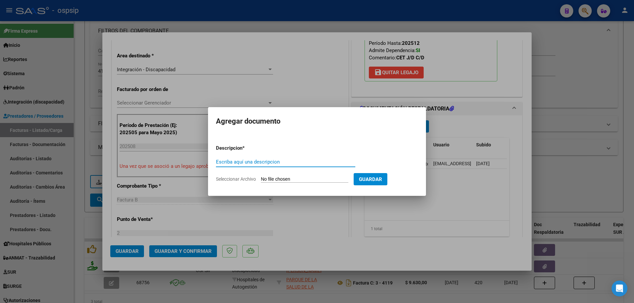
click at [291, 162] on input "Escriba aquí una descripcion" at bounding box center [285, 162] width 139 height 6
type input "Planilla correcta"
click at [288, 178] on input "Seleccionar Archivo" at bounding box center [305, 180] width 88 height 6
type input "C:\fakepath\33711915309-FACTURA_B-2-4118-ANEXO-PLANILLA ASISTENCIA.pdf"
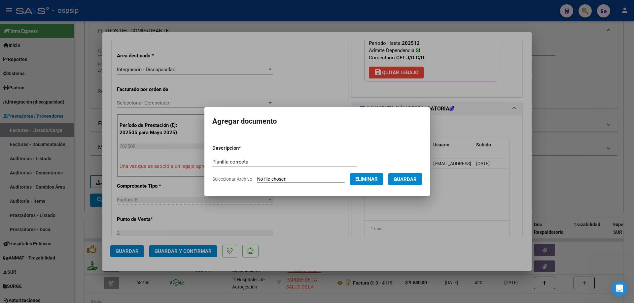
click at [406, 179] on span "Guardar" at bounding box center [405, 180] width 23 height 6
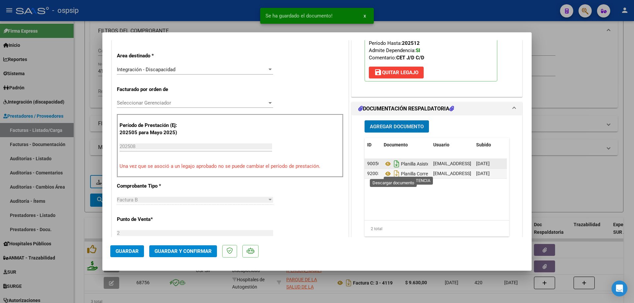
click at [394, 169] on icon "Descargar documento" at bounding box center [396, 164] width 9 height 11
click at [558, 109] on div at bounding box center [317, 151] width 634 height 303
type input "$ 0,00"
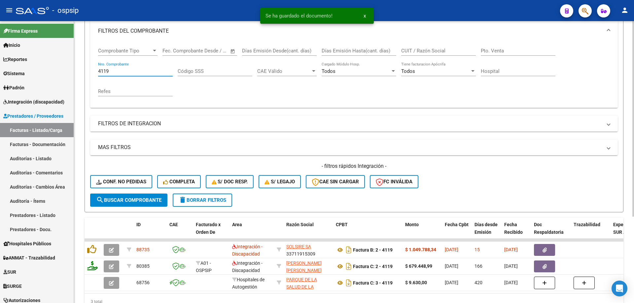
click at [129, 73] on input "4119" at bounding box center [135, 71] width 75 height 6
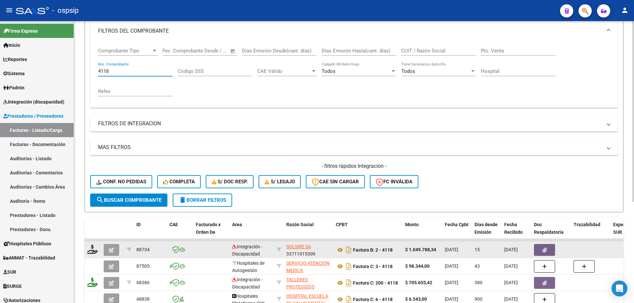
type input "4118"
click at [115, 252] on button "button" at bounding box center [112, 250] width 16 height 12
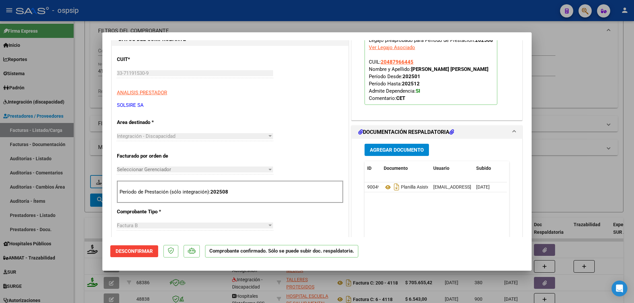
scroll to position [231, 0]
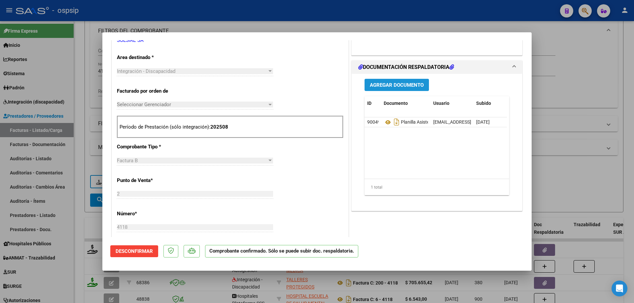
click at [408, 87] on span "Agregar Documento" at bounding box center [397, 85] width 54 height 6
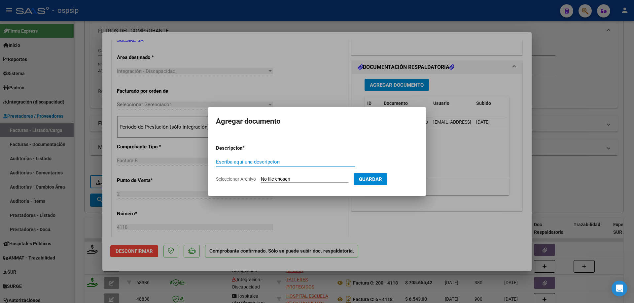
click at [301, 162] on input "Escriba aquí una descripcion" at bounding box center [285, 162] width 139 height 6
type input "planilla correcta"
click at [294, 181] on input "Seleccionar Archivo" at bounding box center [305, 180] width 88 height 6
type input "C:\fakepath\33711915309-FACTURA_B-2-4119-ANEXO-PLANILLA ASISTENCIA.pdf"
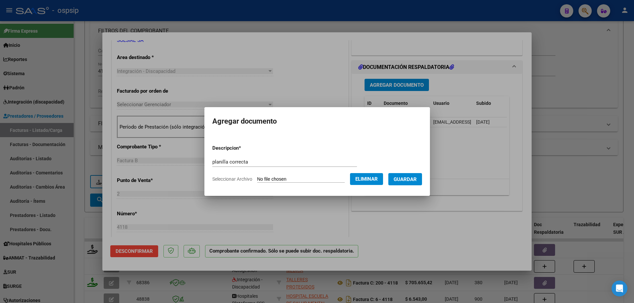
click at [407, 182] on span "Guardar" at bounding box center [405, 180] width 23 height 6
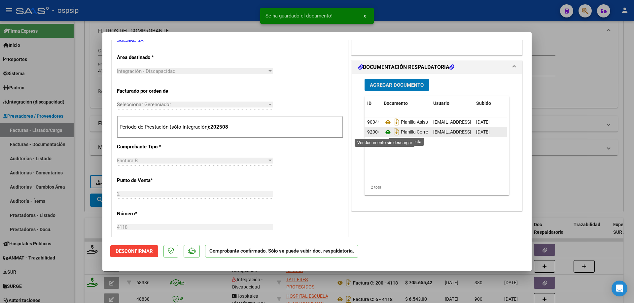
click at [387, 132] on icon at bounding box center [388, 132] width 9 height 8
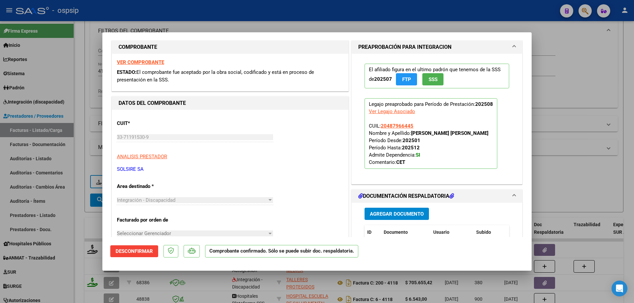
scroll to position [99, 0]
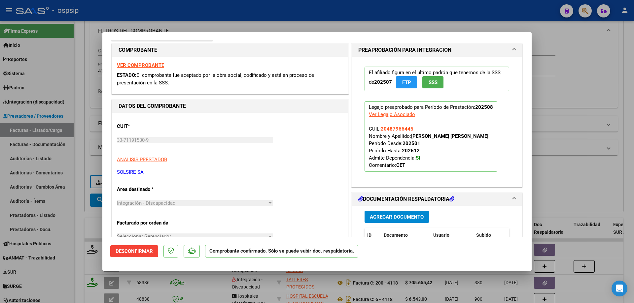
click at [558, 42] on div at bounding box center [317, 151] width 634 height 303
type input "$ 0,00"
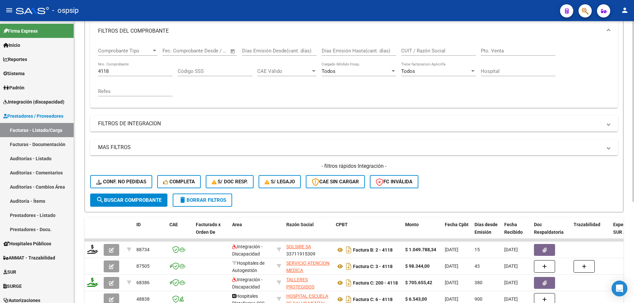
click at [144, 73] on input "4118" at bounding box center [135, 71] width 75 height 6
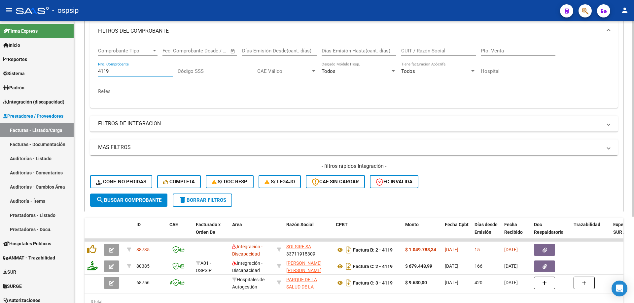
scroll to position [125, 0]
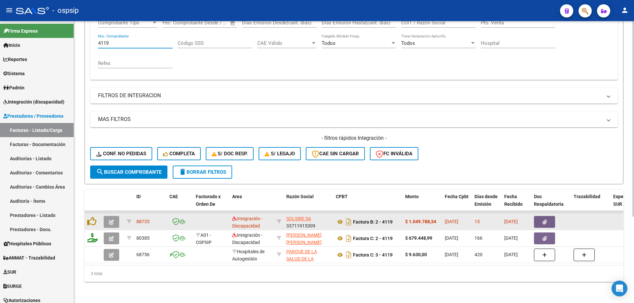
type input "4119"
click at [115, 216] on button "button" at bounding box center [112, 222] width 16 height 12
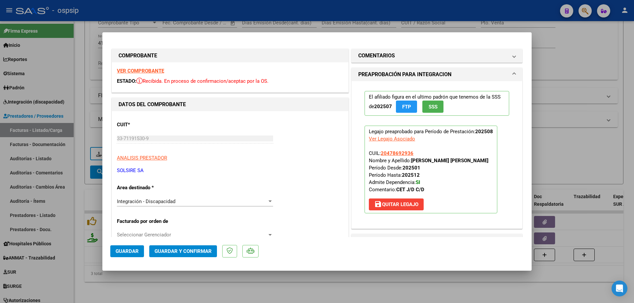
click at [181, 253] on span "Guardar y Confirmar" at bounding box center [183, 252] width 57 height 6
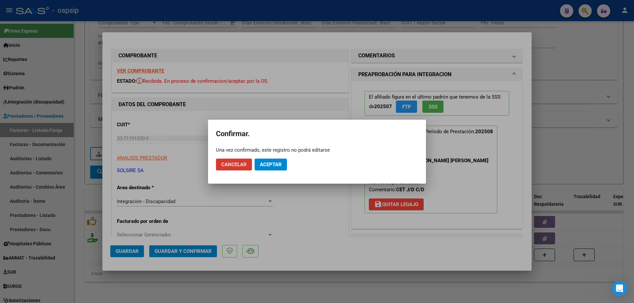
drag, startPoint x: 270, startPoint y: 166, endPoint x: 303, endPoint y: 159, distance: 33.6
click at [271, 165] on span "Aceptar" at bounding box center [271, 165] width 22 height 6
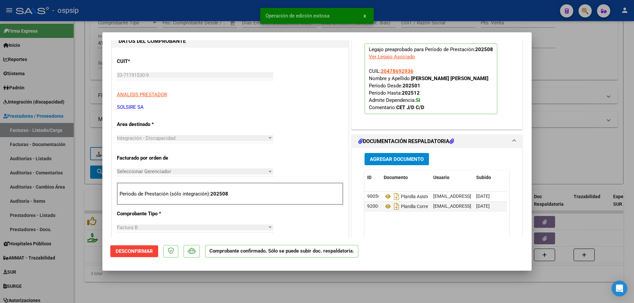
scroll to position [66, 0]
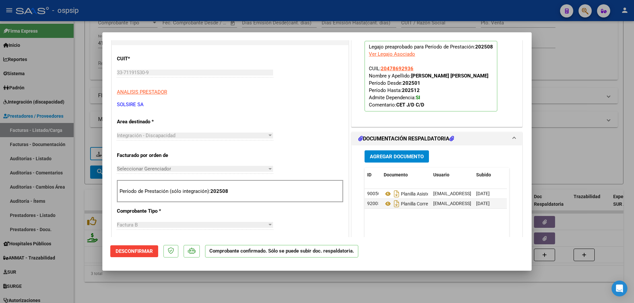
click at [598, 49] on div at bounding box center [317, 151] width 634 height 303
type input "$ 0,00"
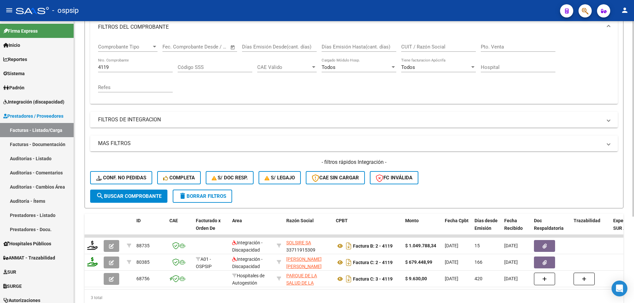
scroll to position [26, 0]
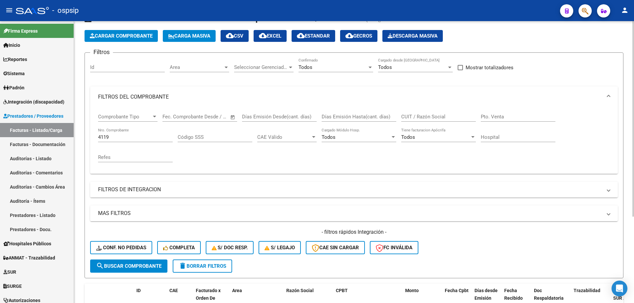
click at [138, 140] on div "4119 Nro. Comprobante" at bounding box center [135, 135] width 75 height 14
type input "4"
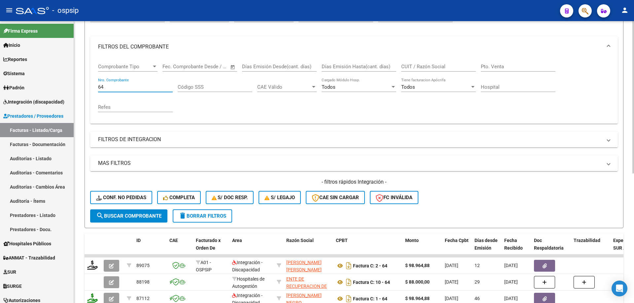
scroll to position [125, 0]
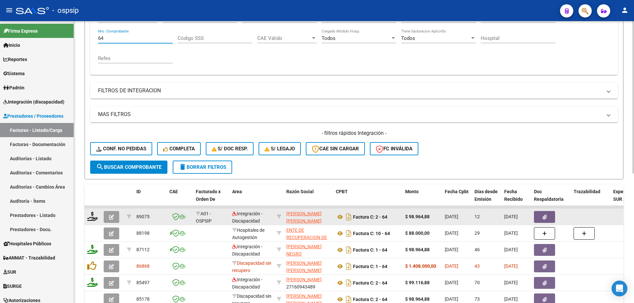
type input "64"
click at [111, 219] on icon "button" at bounding box center [111, 217] width 5 height 5
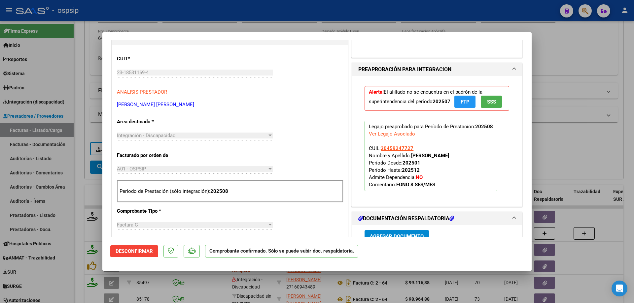
scroll to position [99, 0]
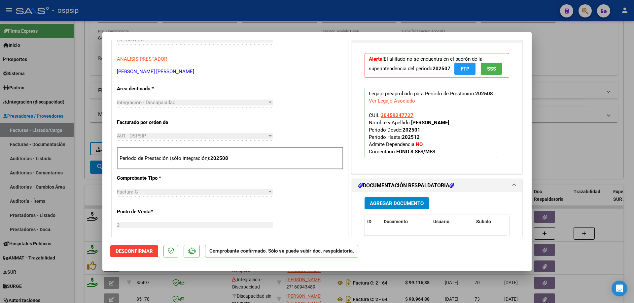
click at [582, 53] on div at bounding box center [317, 151] width 634 height 303
type input "$ 0,00"
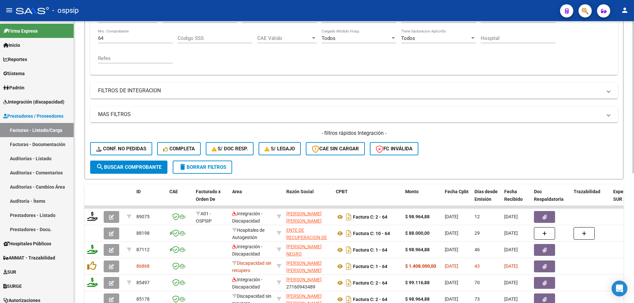
click at [143, 39] on input "64" at bounding box center [135, 38] width 75 height 6
type input "6"
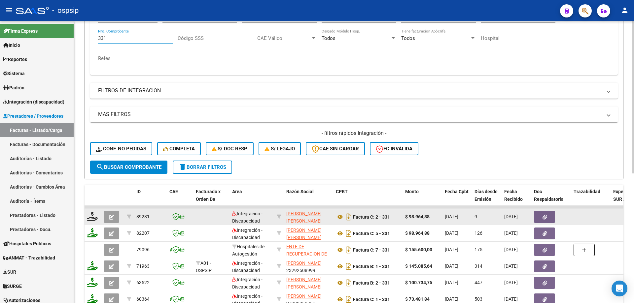
type input "331"
click at [108, 220] on button "button" at bounding box center [112, 217] width 16 height 12
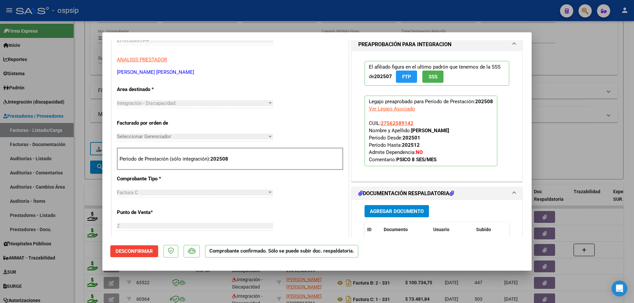
scroll to position [99, 0]
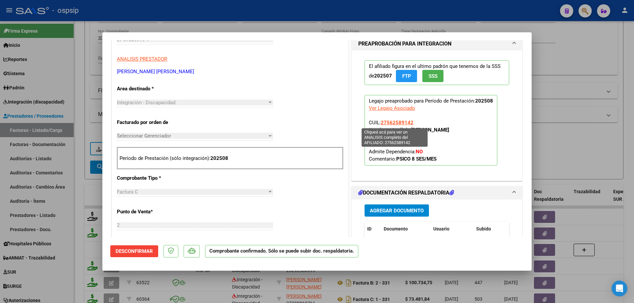
click at [405, 120] on span "27562589142" at bounding box center [397, 123] width 33 height 6
type textarea "27562589142"
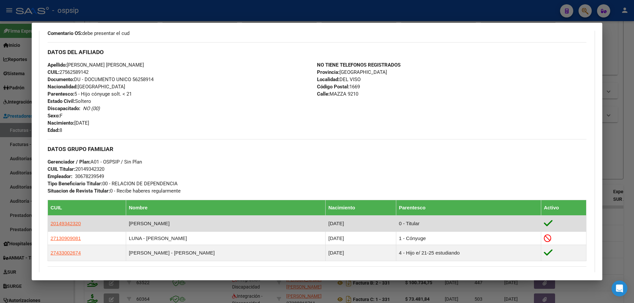
scroll to position [231, 0]
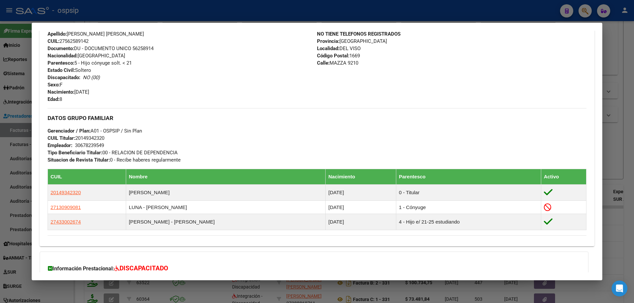
click at [624, 80] on div at bounding box center [317, 151] width 634 height 303
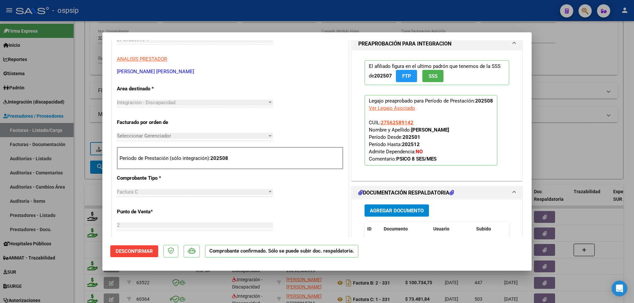
click at [375, 1] on div at bounding box center [317, 151] width 634 height 303
type input "$ 0,00"
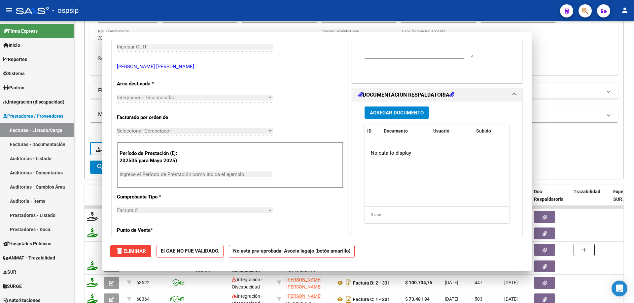
scroll to position [0, 0]
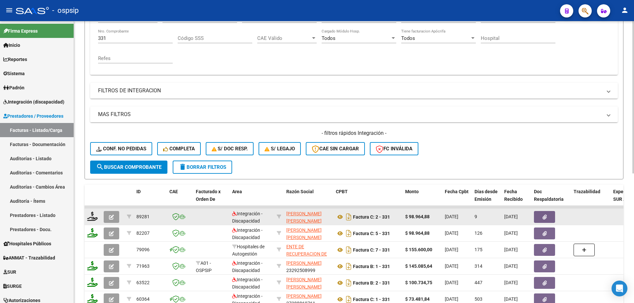
click at [112, 220] on icon "button" at bounding box center [111, 217] width 5 height 5
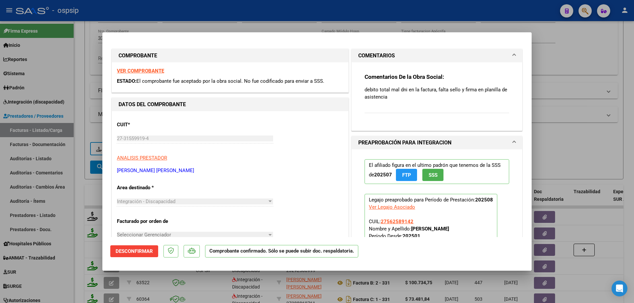
click at [566, 61] on div at bounding box center [317, 151] width 634 height 303
type input "$ 0,00"
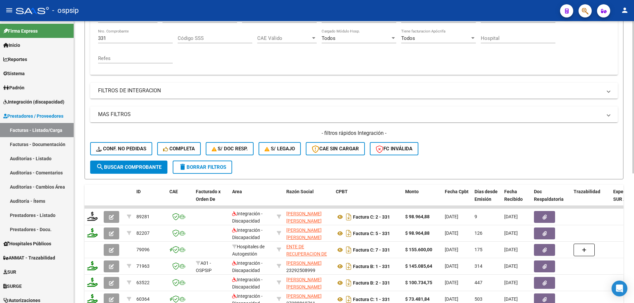
click at [111, 35] on input "331" at bounding box center [135, 38] width 75 height 6
type input "3"
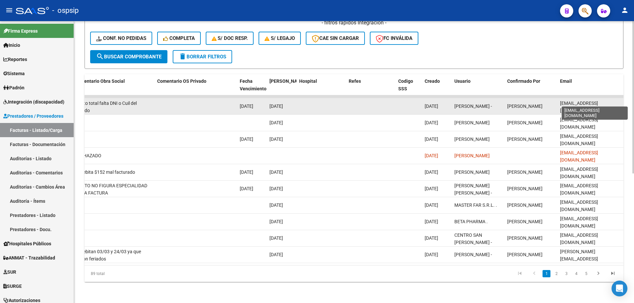
scroll to position [0, 9]
drag, startPoint x: 560, startPoint y: 100, endPoint x: 620, endPoint y: 98, distance: 59.5
click at [620, 100] on div "claudiatsarmiento@yahoo.com.ar" at bounding box center [590, 107] width 61 height 14
copy span "claudiatsarmiento@yahoo.com.a"
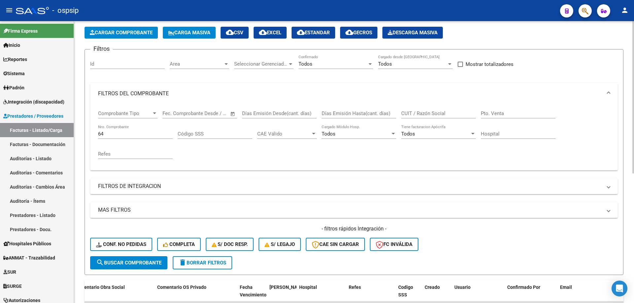
scroll to position [0, 0]
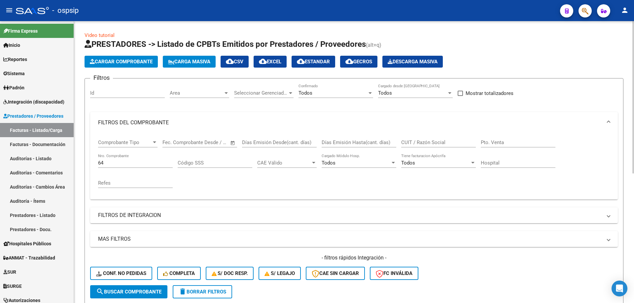
click at [121, 164] on input "64" at bounding box center [135, 163] width 75 height 6
type input "6"
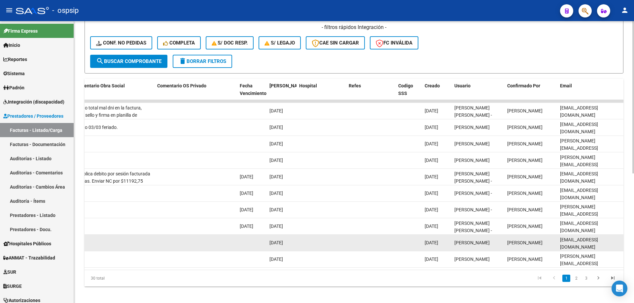
scroll to position [231, 0]
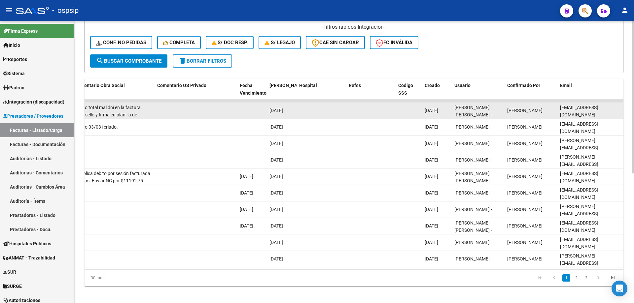
drag, startPoint x: 617, startPoint y: 110, endPoint x: 558, endPoint y: 116, distance: 58.7
click at [558, 116] on datatable-body-cell "belen8_mr@hotmail.com" at bounding box center [590, 111] width 66 height 16
copy span "belen8_mr@hotmail.com"
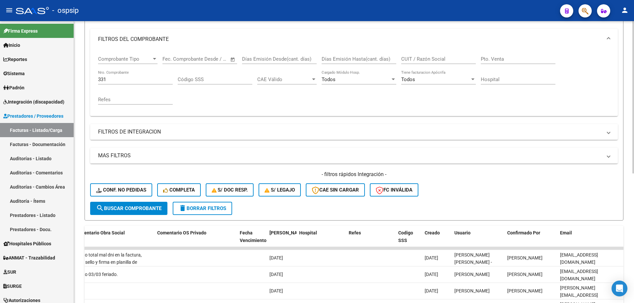
scroll to position [66, 0]
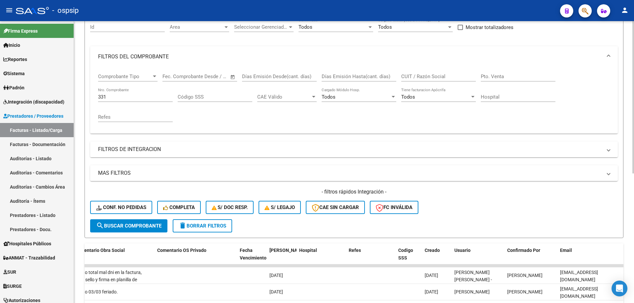
click at [124, 94] on input "331" at bounding box center [135, 97] width 75 height 6
type input "3"
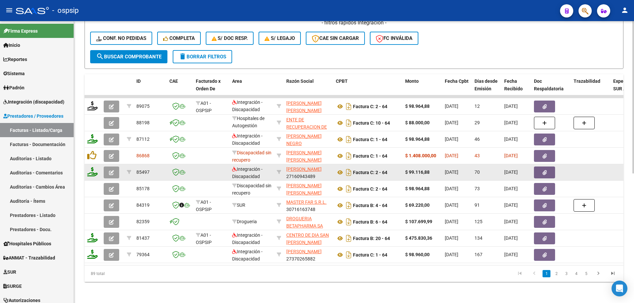
scroll to position [207, 0]
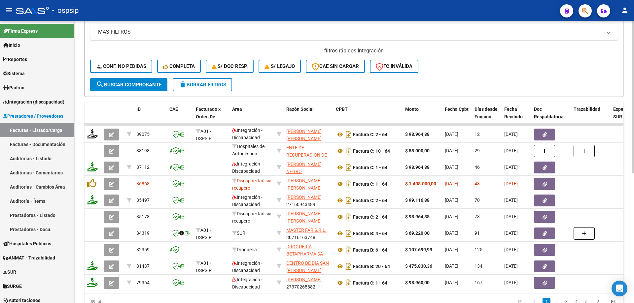
type input "64"
drag, startPoint x: 162, startPoint y: 293, endPoint x: 291, endPoint y: 294, distance: 128.5
click at [291, 294] on datatable-body "89075 A01 - OSPSIP Integración - Discapacidad SARMIENTO CLAUDIA TERESITA 231853…" at bounding box center [354, 209] width 539 height 170
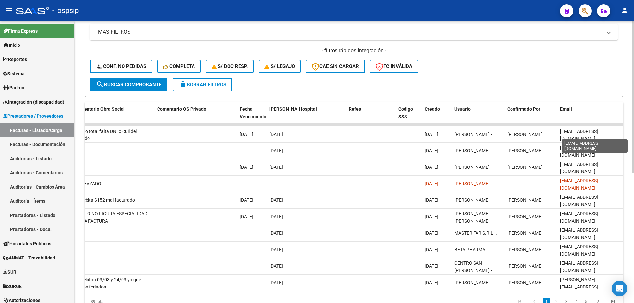
scroll to position [0, 9]
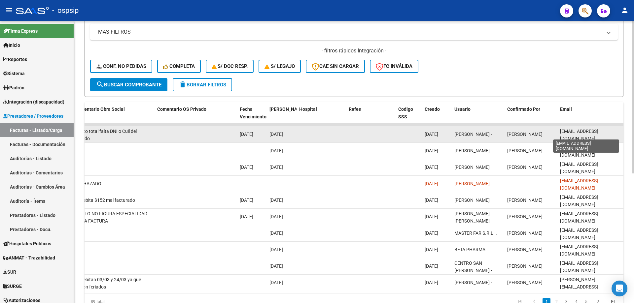
drag, startPoint x: 557, startPoint y: 131, endPoint x: 620, endPoint y: 134, distance: 62.8
click at [620, 134] on datatable-body-cell "claudiatsarmiento@yahoo.com.ar" at bounding box center [590, 134] width 66 height 16
copy span "claudiatsarmiento@yahoo.com.ar"
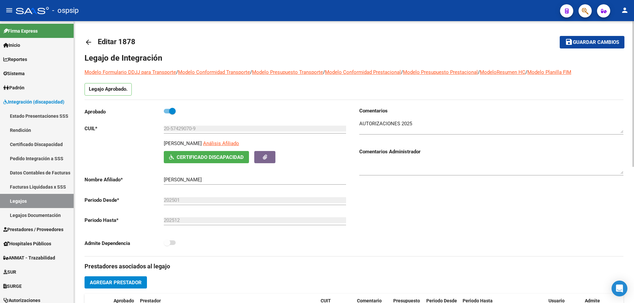
click at [87, 42] on mat-icon "arrow_back" at bounding box center [89, 42] width 8 height 8
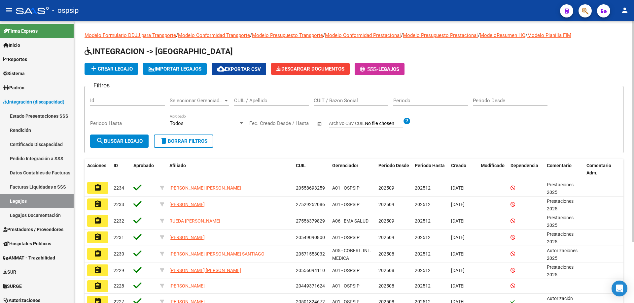
click at [245, 99] on input "CUIL / Apellido" at bounding box center [271, 101] width 75 height 6
paste input "20544535634"
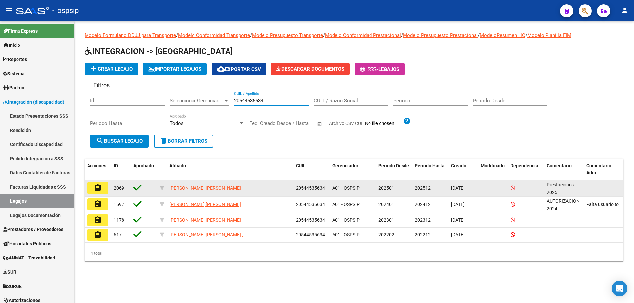
type input "20544535634"
click at [96, 194] on button "assignment" at bounding box center [97, 188] width 21 height 12
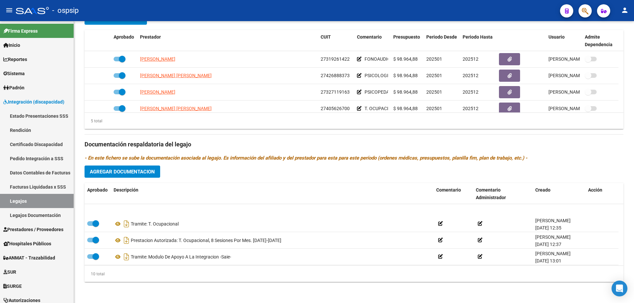
scroll to position [106, 0]
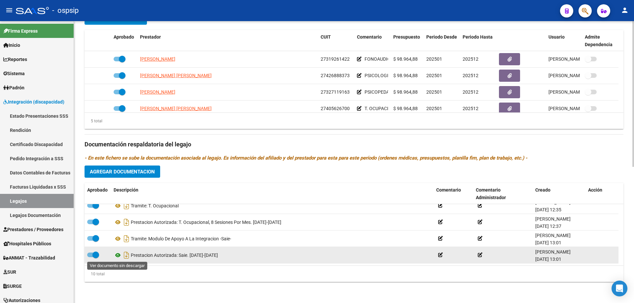
click at [115, 255] on icon at bounding box center [118, 256] width 9 height 8
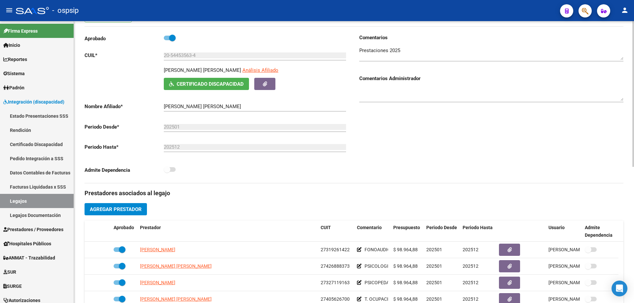
scroll to position [0, 0]
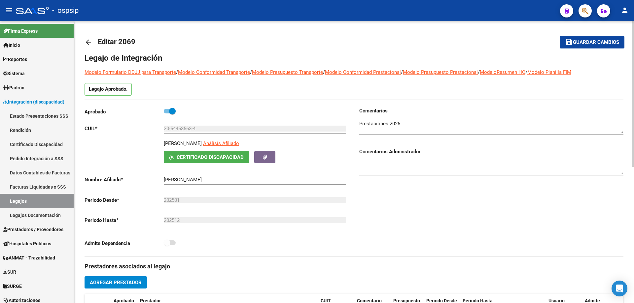
scroll to position [106, 0]
click at [89, 45] on mat-icon "arrow_back" at bounding box center [89, 42] width 8 height 8
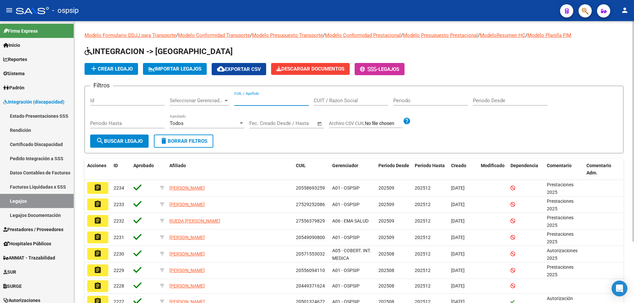
click at [238, 102] on input "CUIL / Apellido" at bounding box center [271, 101] width 75 height 6
paste input "20574817057"
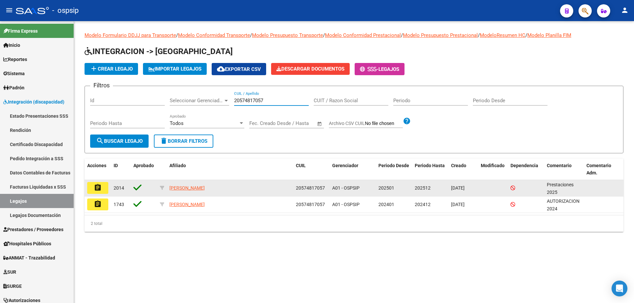
type input "20574817057"
click at [100, 190] on mat-icon "assignment" at bounding box center [98, 188] width 8 height 8
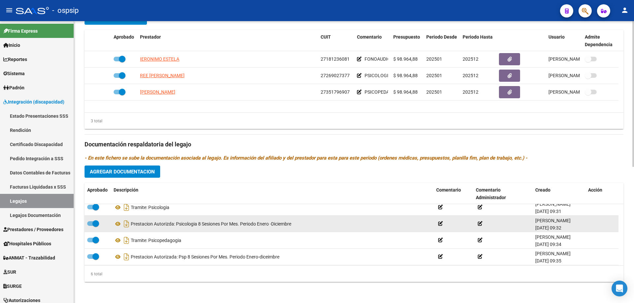
scroll to position [40, 0]
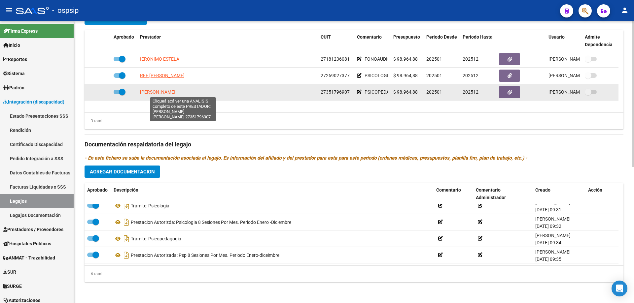
click at [175, 92] on span "[PERSON_NAME]" at bounding box center [157, 91] width 35 height 5
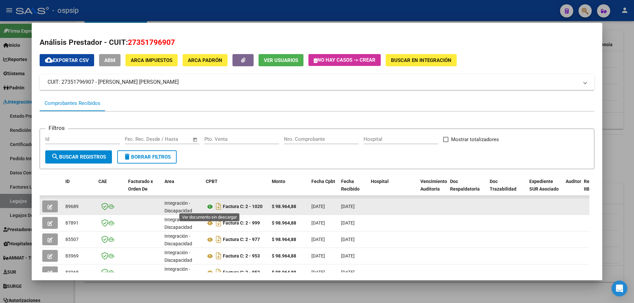
click at [210, 206] on icon at bounding box center [210, 207] width 9 height 8
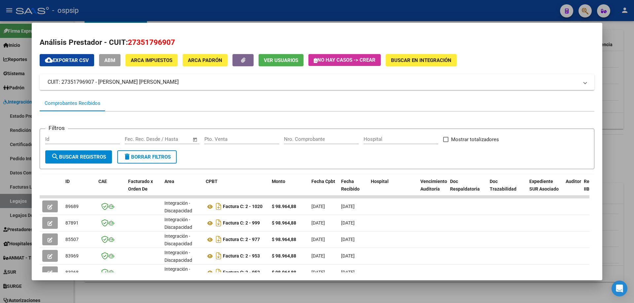
click at [616, 70] on div at bounding box center [317, 151] width 634 height 303
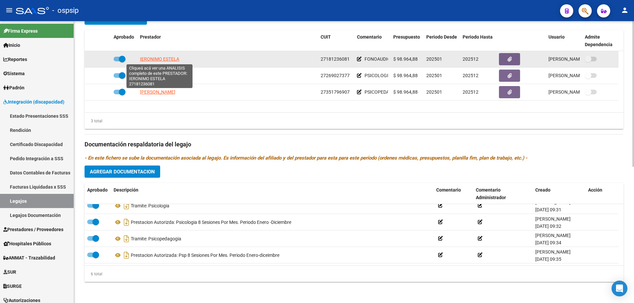
click at [163, 58] on span "IERONIMO ESTELA" at bounding box center [159, 58] width 39 height 5
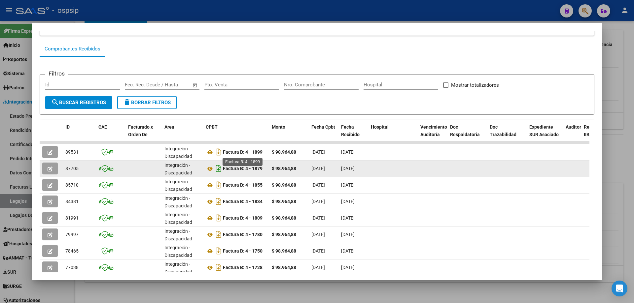
scroll to position [66, 0]
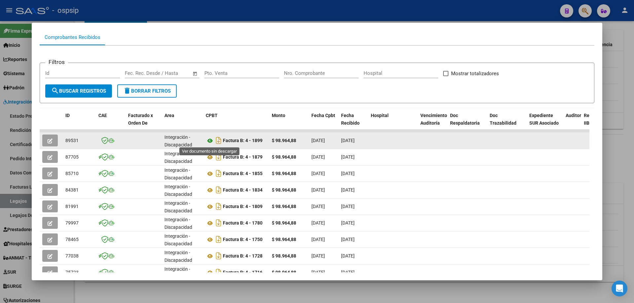
click at [208, 141] on icon at bounding box center [210, 141] width 9 height 8
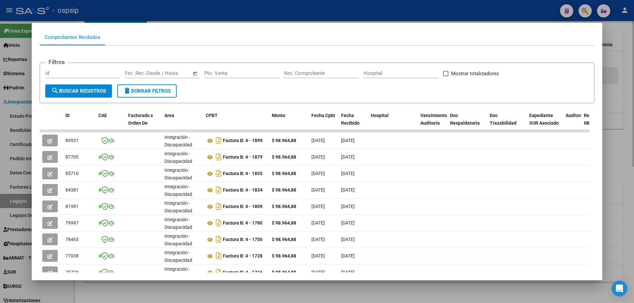
drag, startPoint x: 623, startPoint y: 53, endPoint x: 601, endPoint y: 68, distance: 25.9
click at [623, 58] on div at bounding box center [317, 151] width 634 height 303
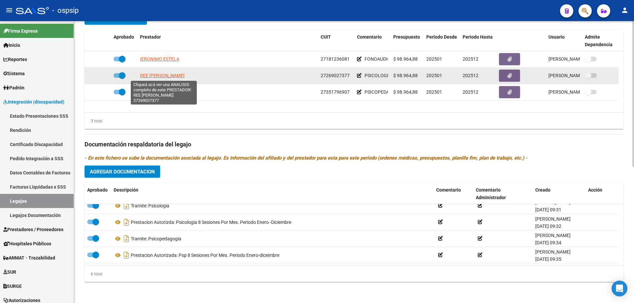
click at [155, 76] on span "REE [PERSON_NAME]" at bounding box center [162, 75] width 45 height 5
type textarea "27269027377"
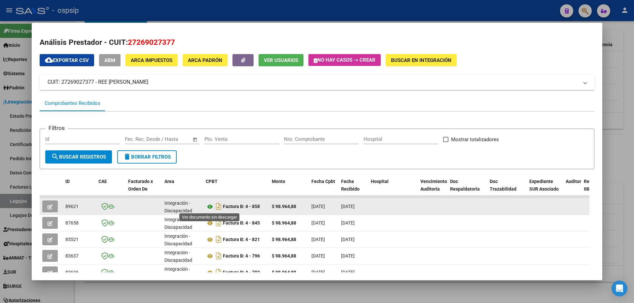
click at [208, 206] on icon at bounding box center [210, 207] width 9 height 8
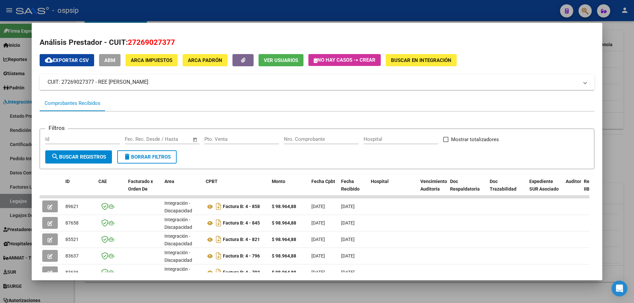
click at [633, 85] on div at bounding box center [317, 151] width 634 height 303
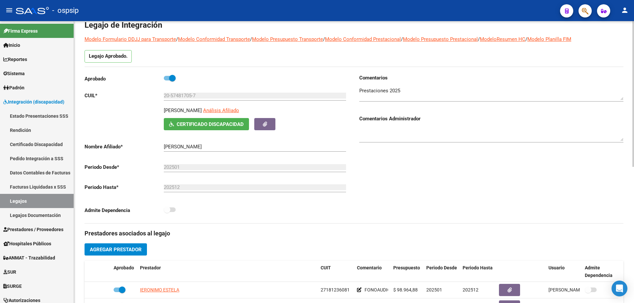
scroll to position [0, 0]
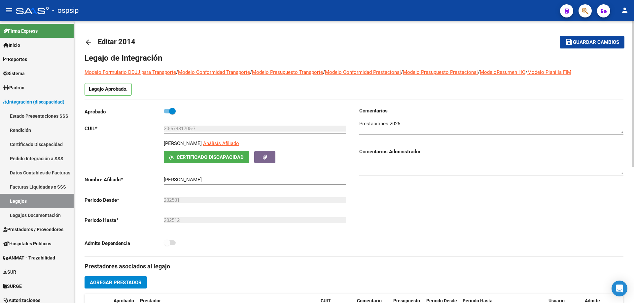
click at [88, 42] on mat-icon "arrow_back" at bounding box center [89, 42] width 8 height 8
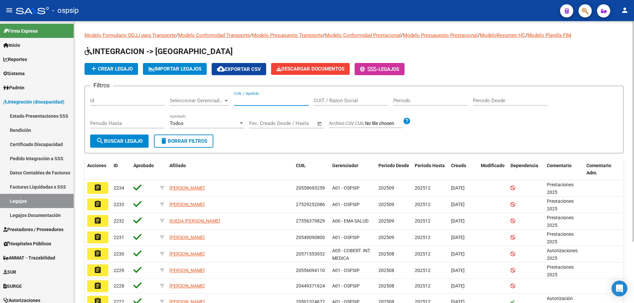
click at [252, 100] on input "CUIL / Apellido" at bounding box center [271, 101] width 75 height 6
paste input "23456151604"
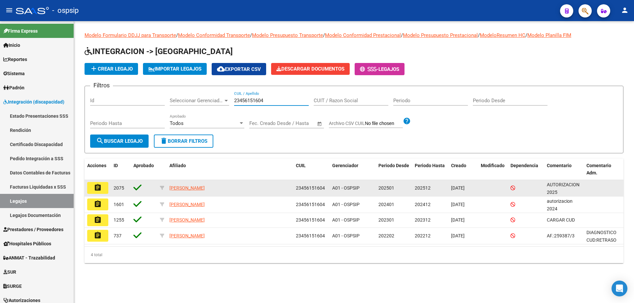
type input "23456151604"
click at [103, 185] on button "assignment" at bounding box center [97, 188] width 21 height 12
